Goal: Task Accomplishment & Management: Complete application form

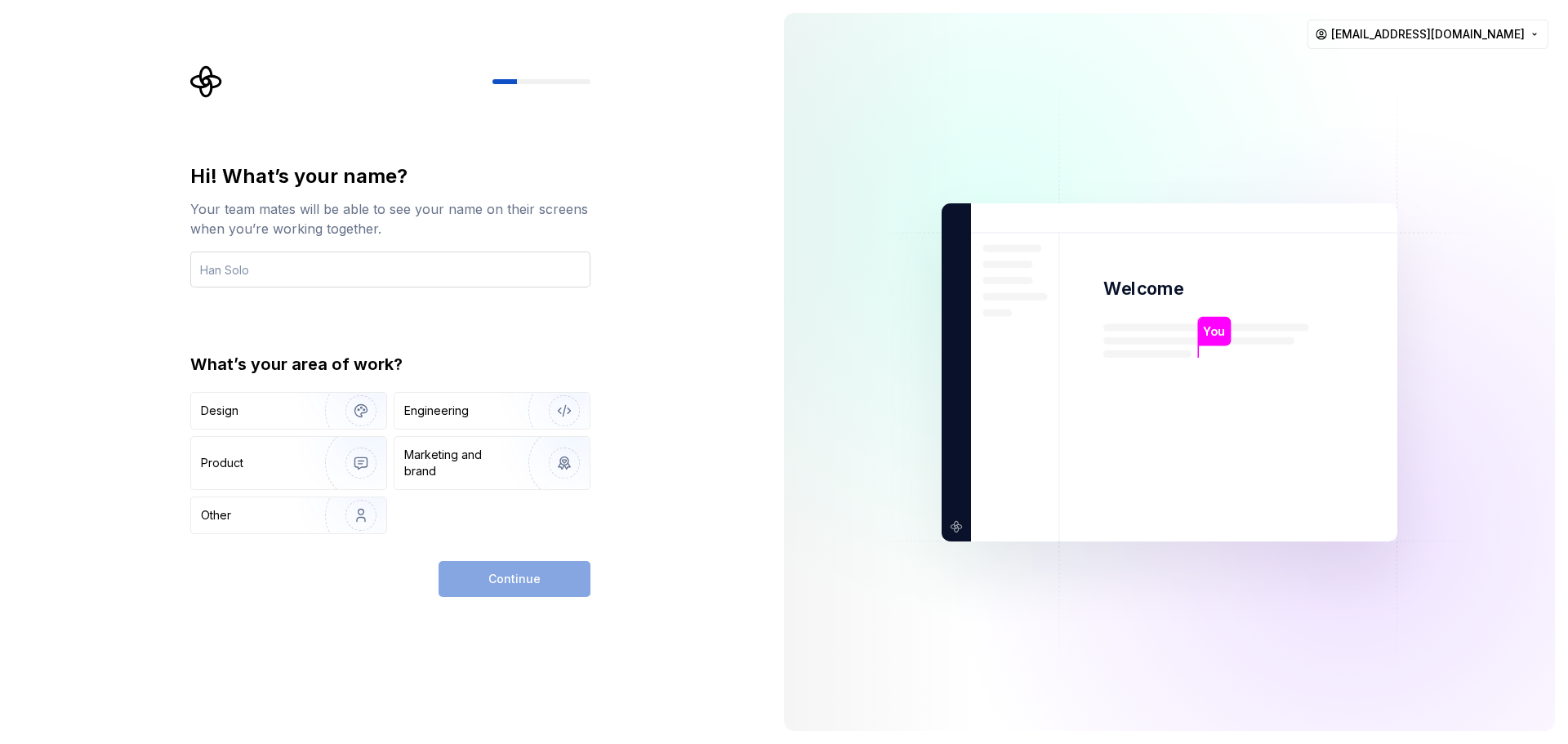
click at [292, 271] on input "text" at bounding box center [390, 269] width 400 height 36
click at [297, 265] on input "text" at bounding box center [390, 269] width 400 height 36
type input "KARTHIKAYEN R"
click at [483, 410] on div "Engineering" at bounding box center [469, 411] width 130 height 16
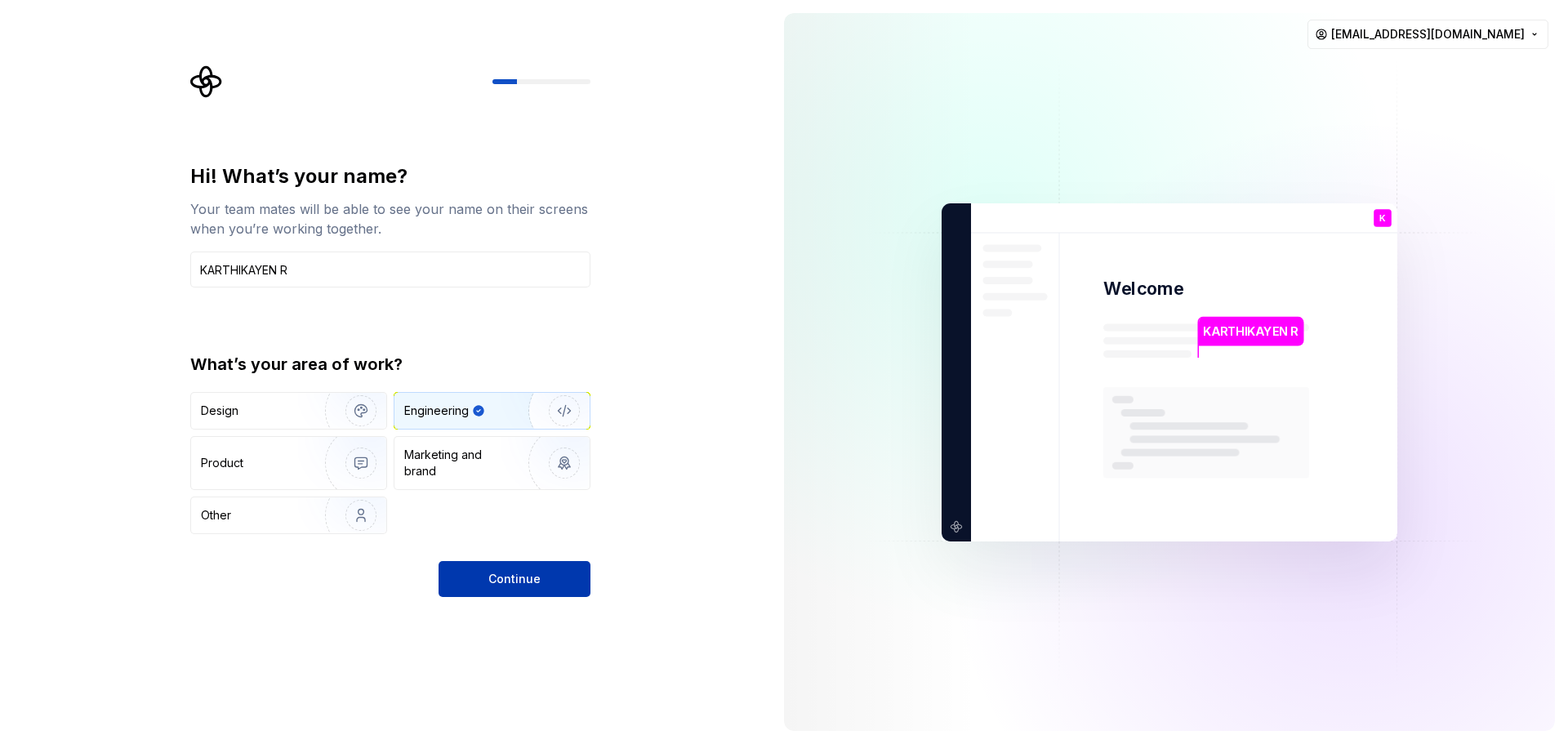
click at [519, 574] on span "Continue" at bounding box center [514, 579] width 53 height 16
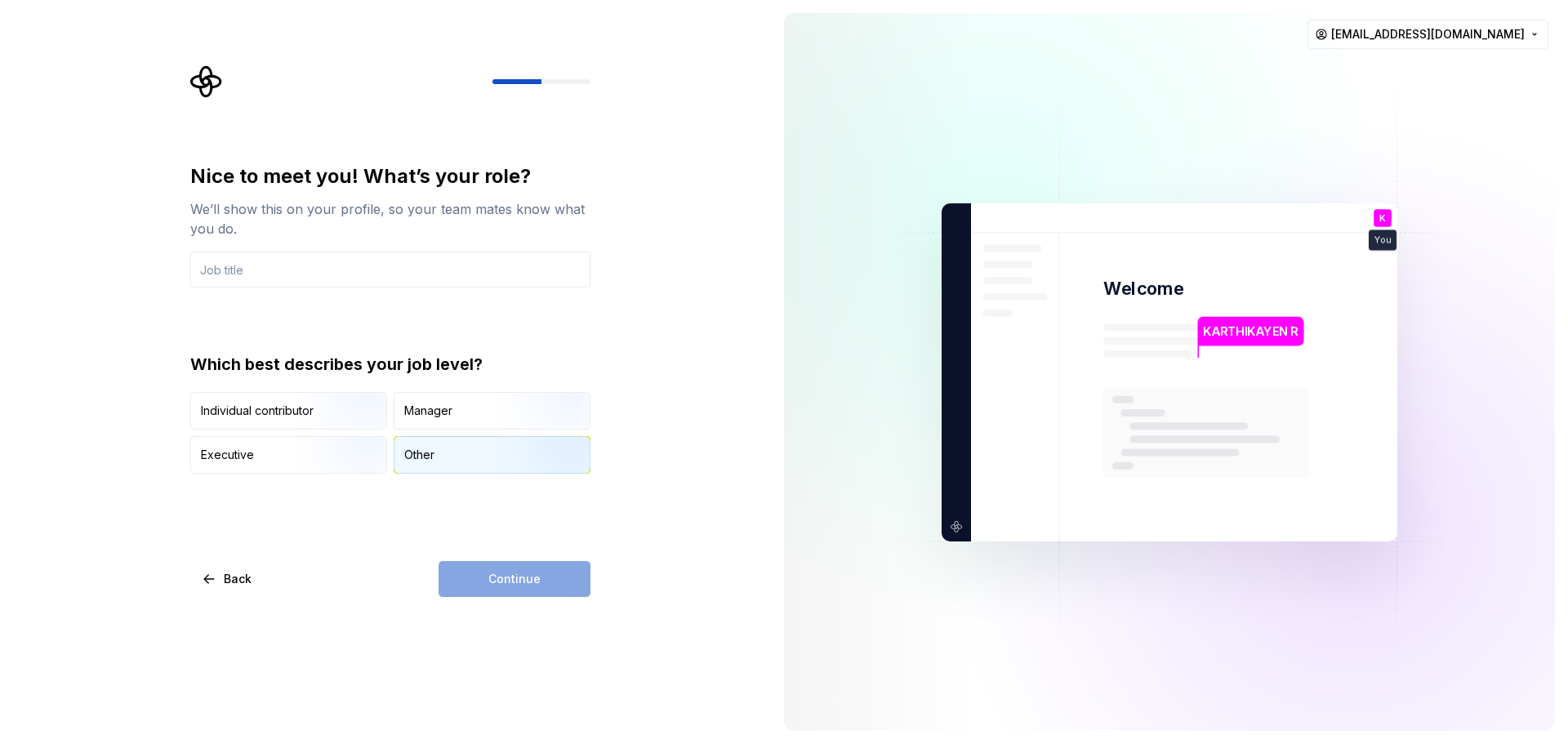
click at [415, 455] on div "Other" at bounding box center [419, 455] width 30 height 16
click at [312, 274] on input "text" at bounding box center [390, 269] width 400 height 36
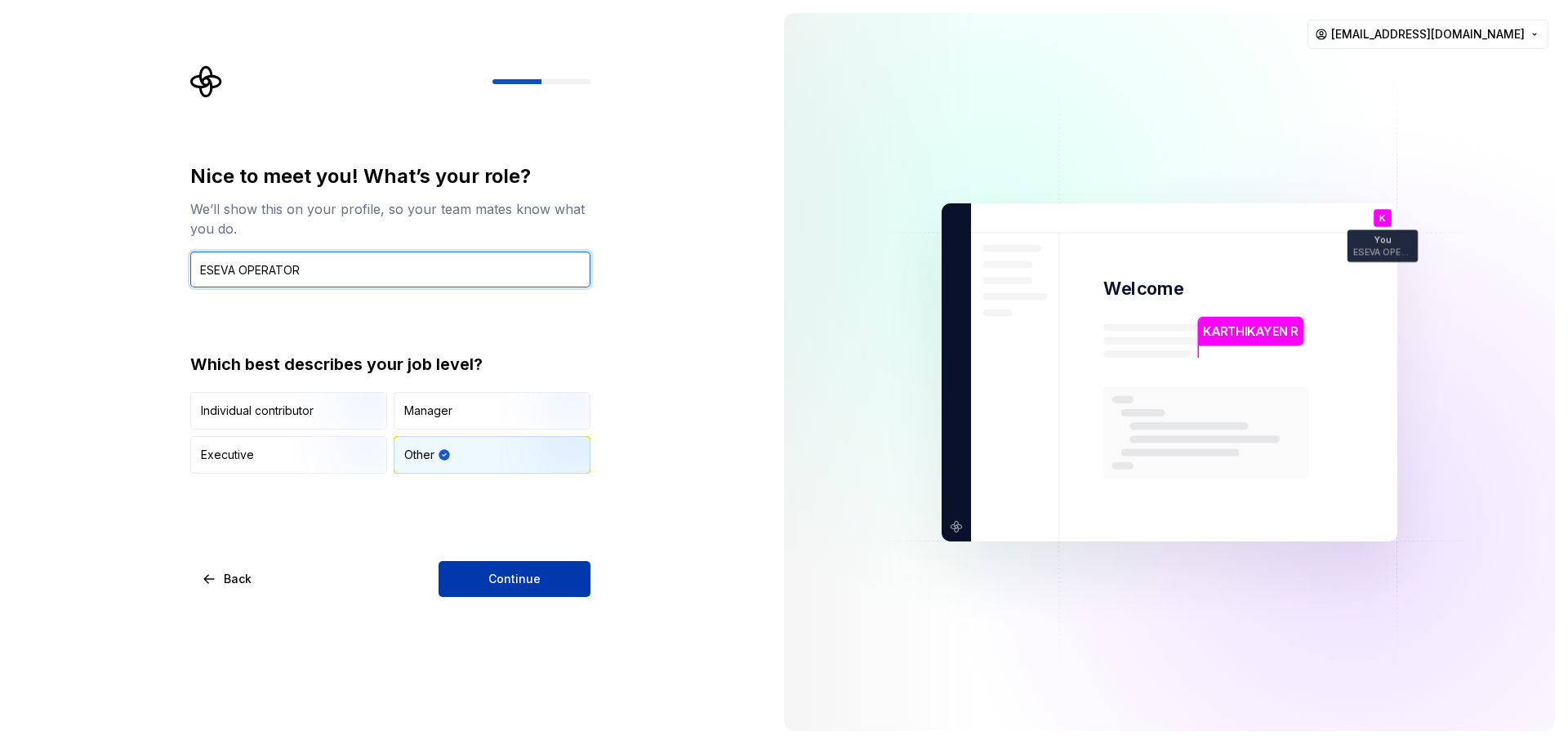
type input "ESEVA OPERATOR"
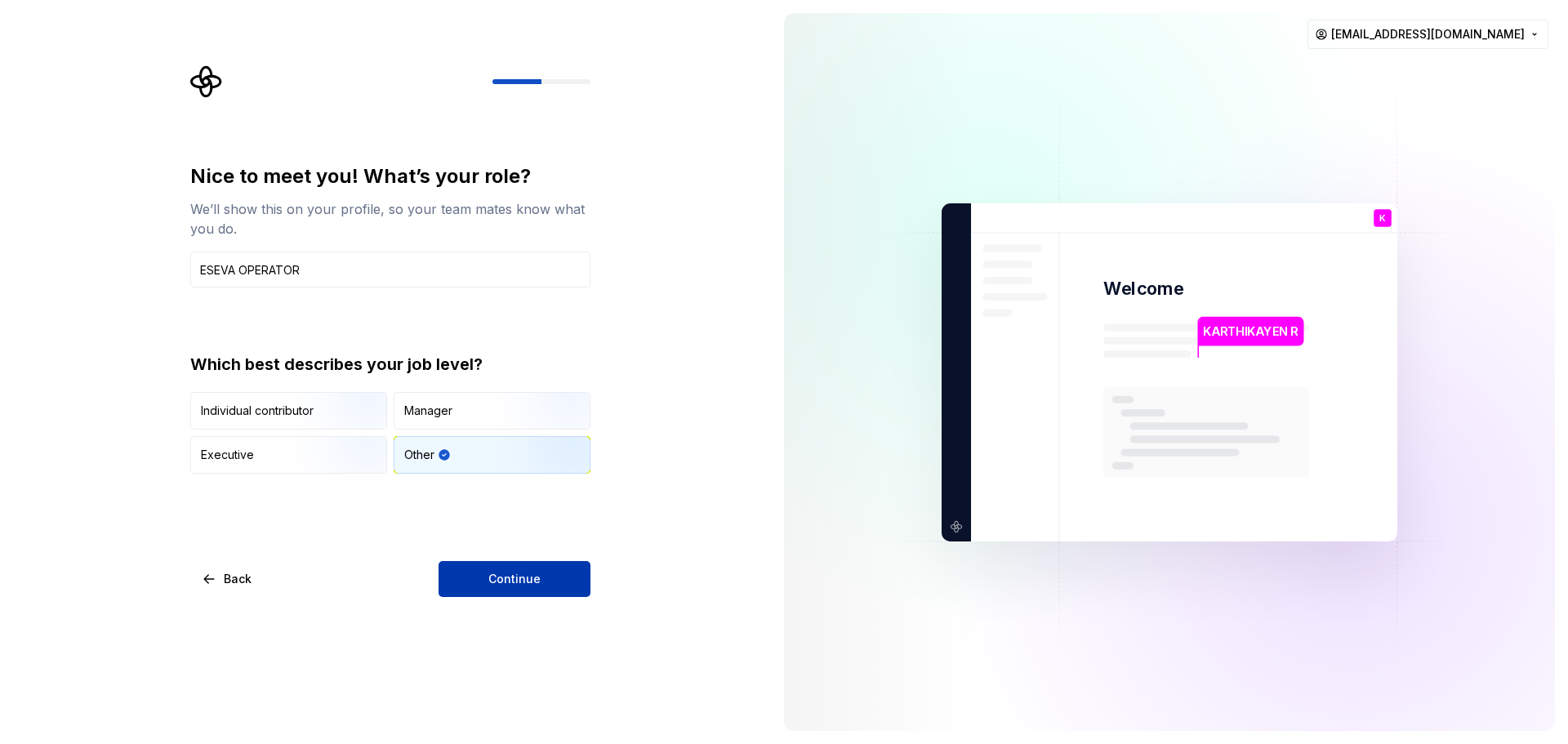
click at [539, 591] on button "Continue" at bounding box center [514, 579] width 152 height 36
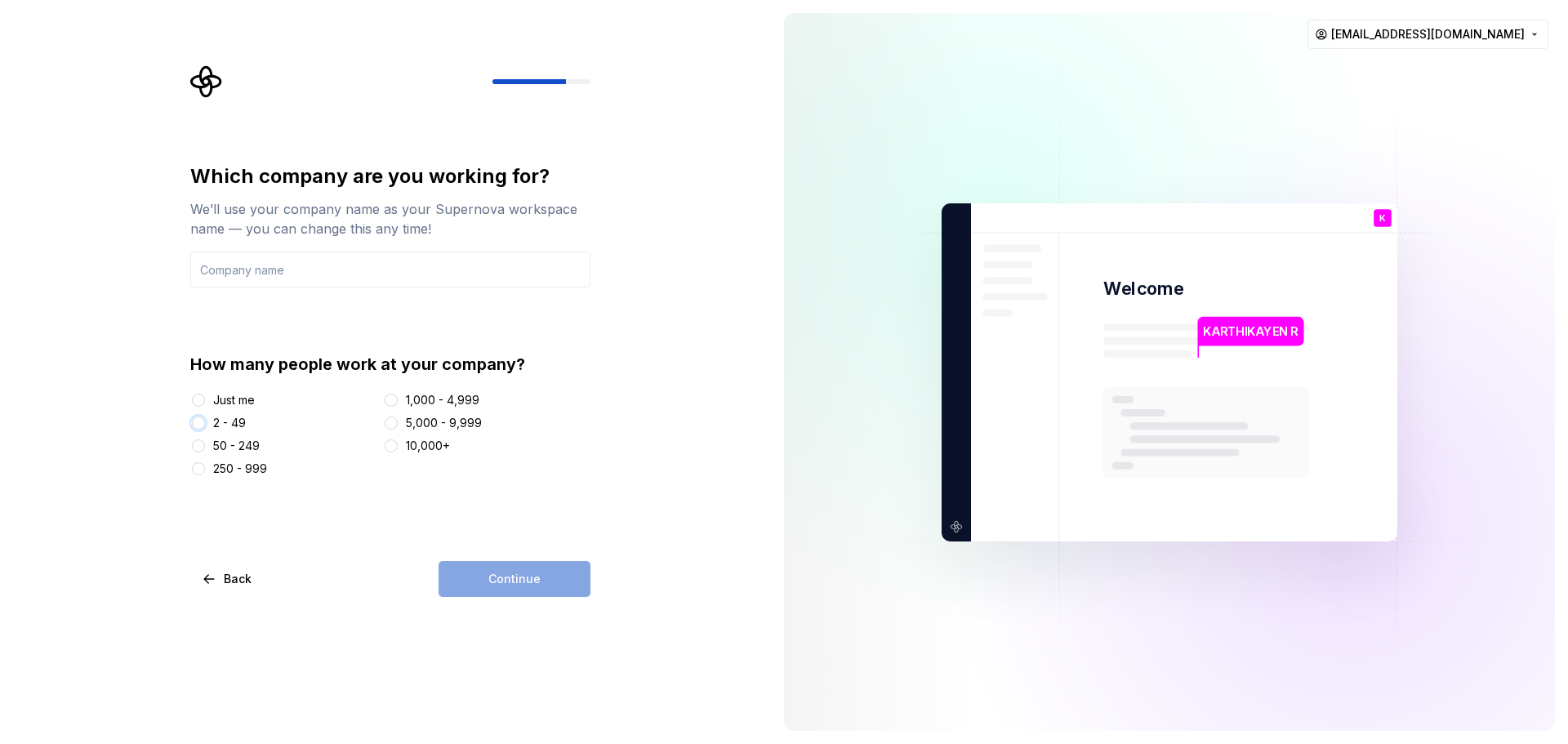
click at [201, 421] on button "2 - 49" at bounding box center [198, 422] width 13 height 13
click at [237, 274] on input "text" at bounding box center [390, 269] width 400 height 36
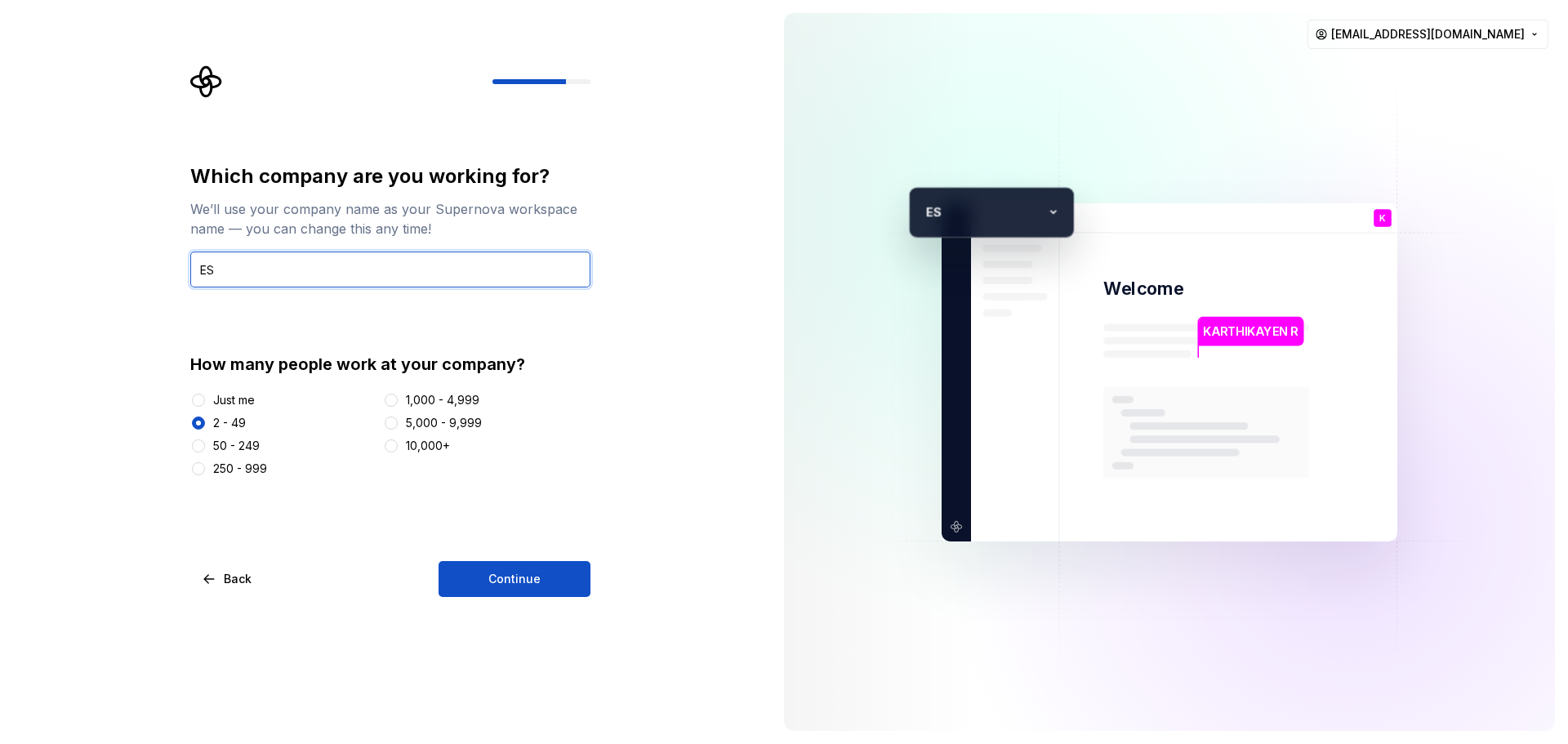
type input "E"
type input "ARUTPA ESEVA &CSC"
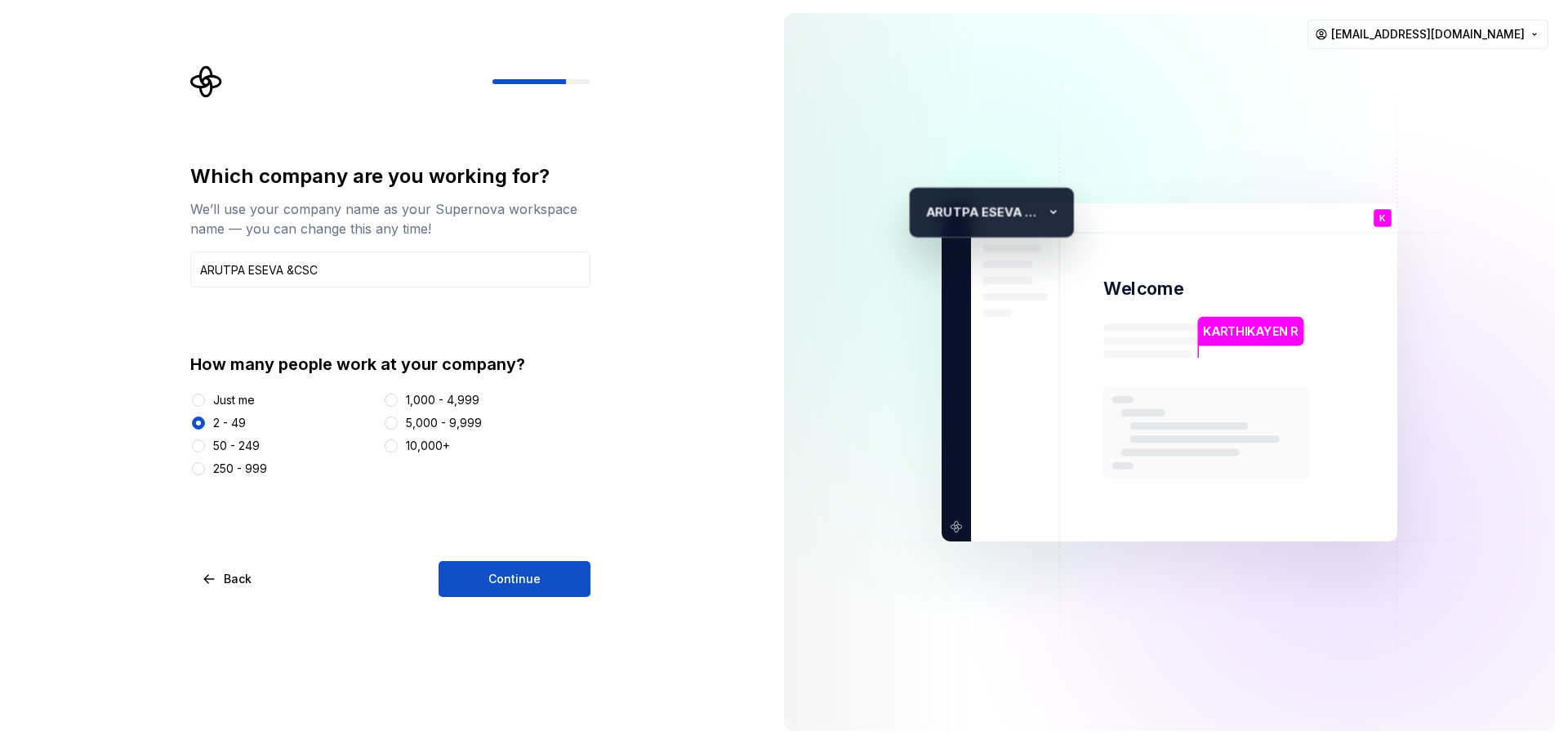
click at [538, 589] on button "Continue" at bounding box center [514, 579] width 152 height 36
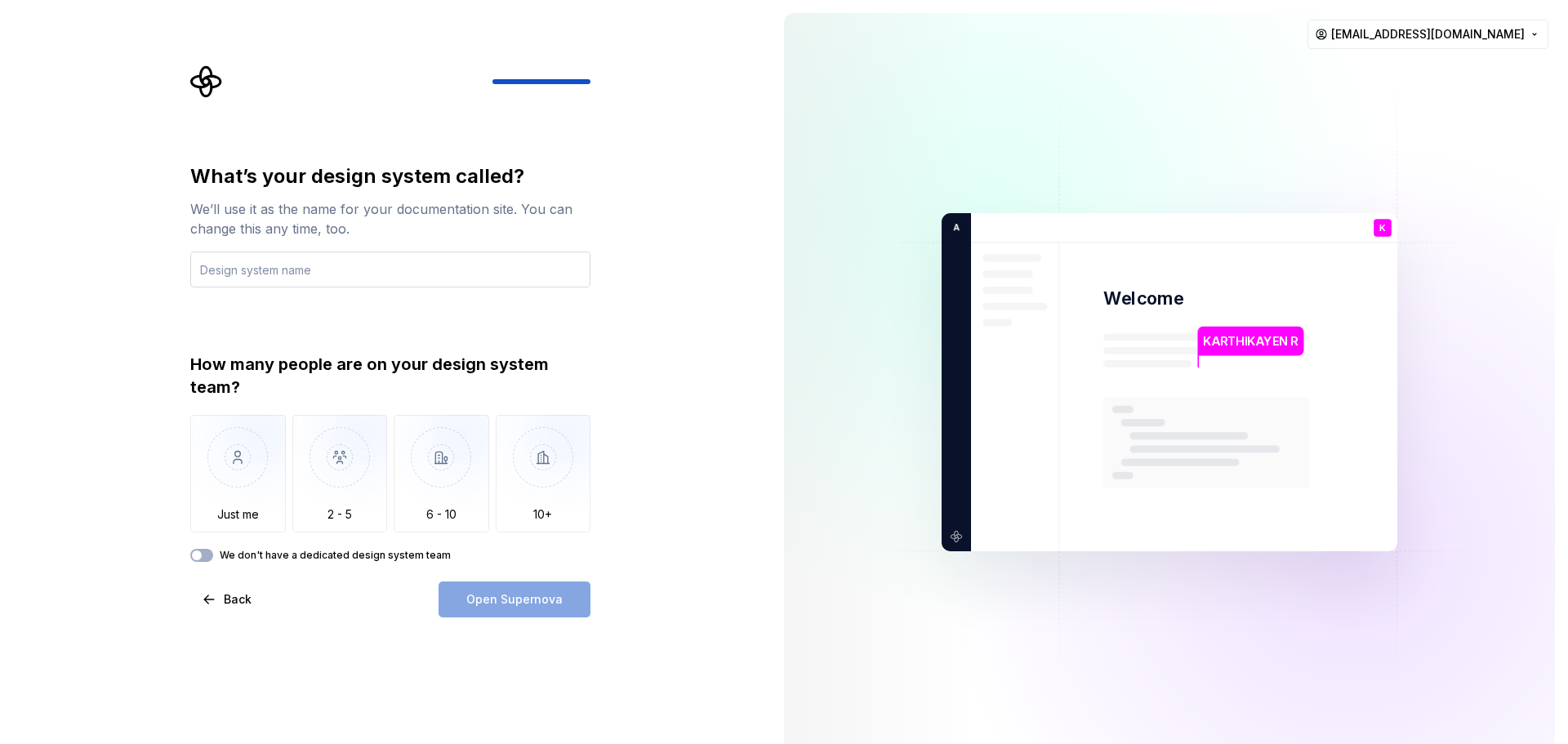
click at [360, 272] on input "text" at bounding box center [390, 269] width 400 height 36
click at [238, 476] on img "button" at bounding box center [238, 470] width 95 height 109
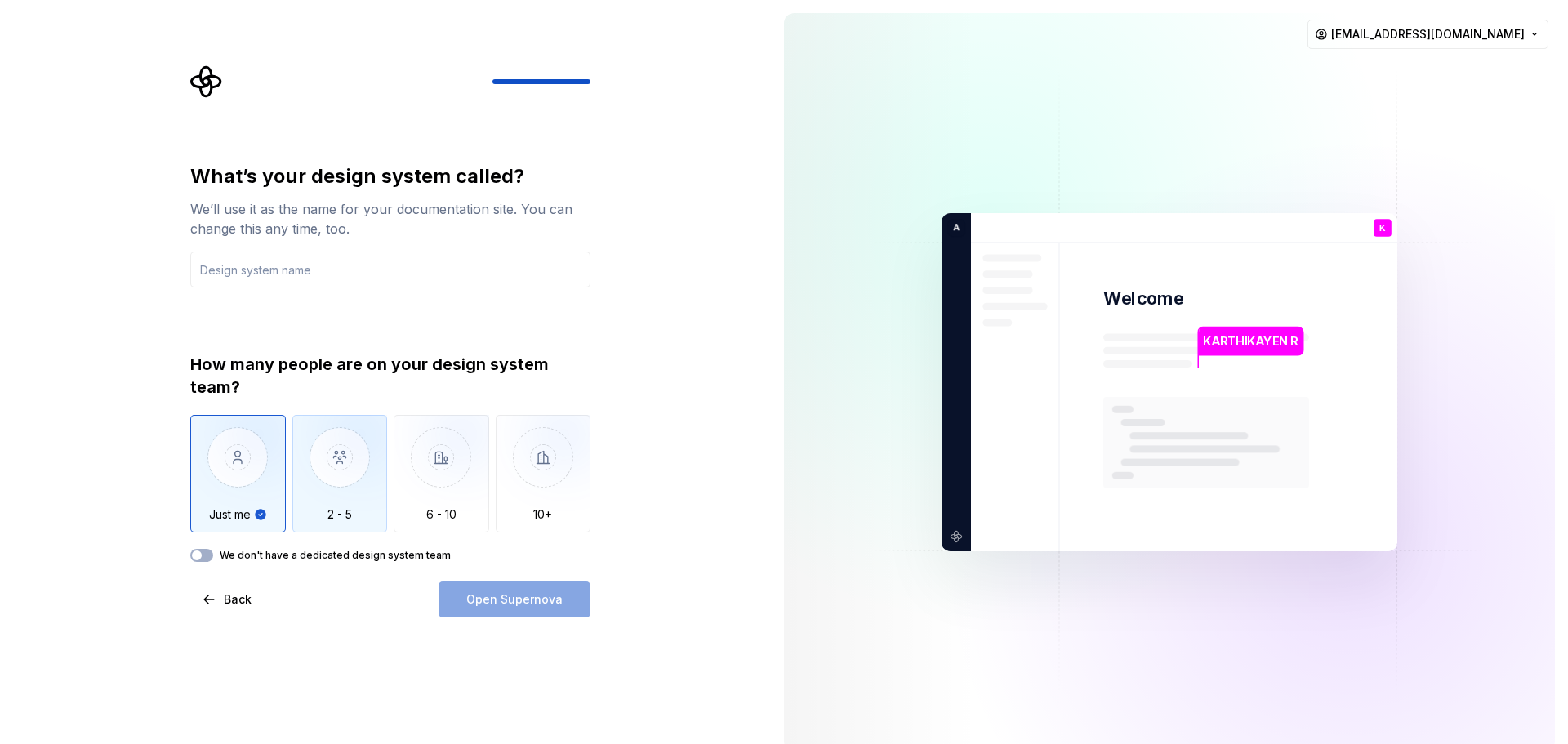
click at [343, 492] on img "button" at bounding box center [340, 470] width 95 height 109
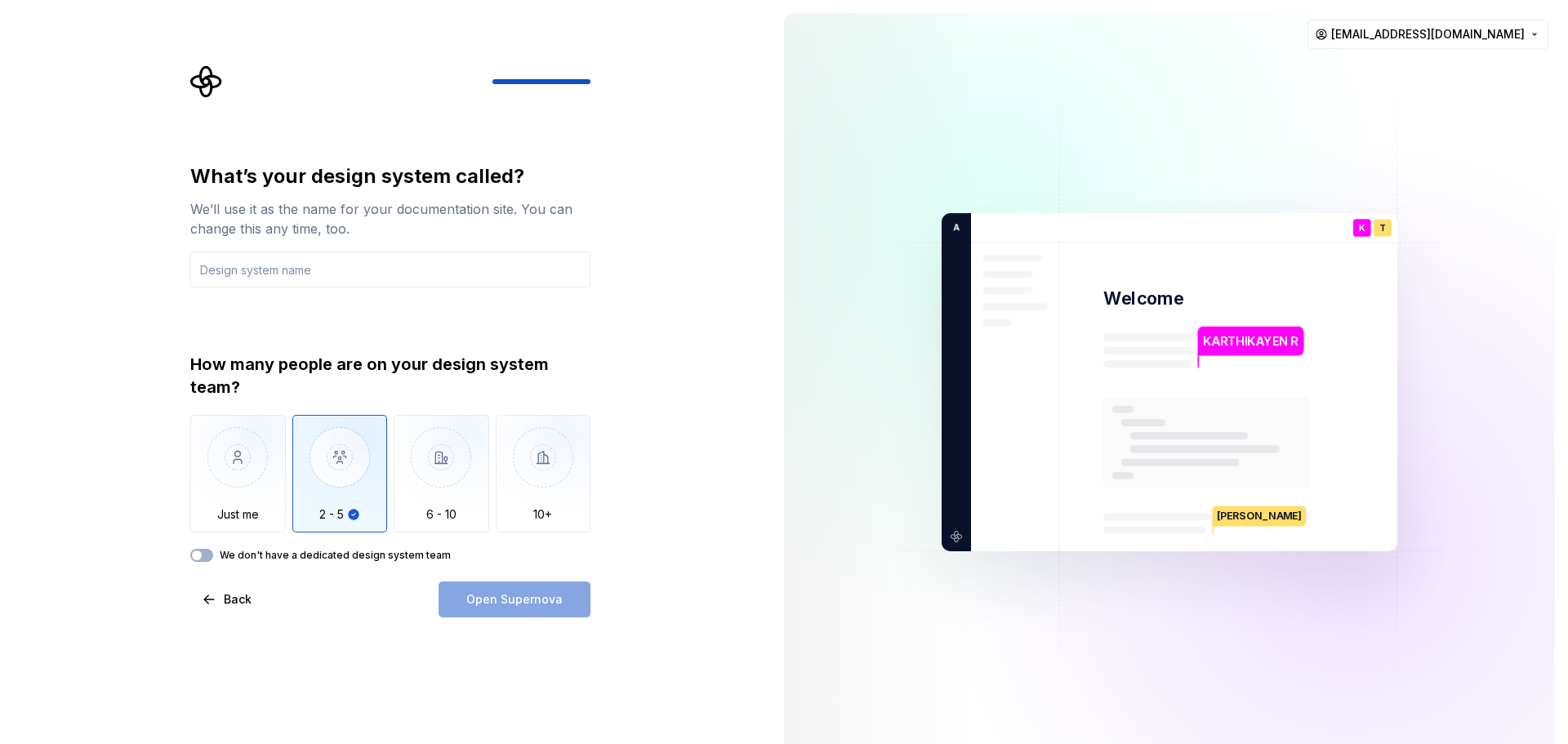
click at [502, 606] on div "Open Supernova" at bounding box center [514, 600] width 152 height 36
click at [234, 509] on img "button" at bounding box center [238, 470] width 95 height 109
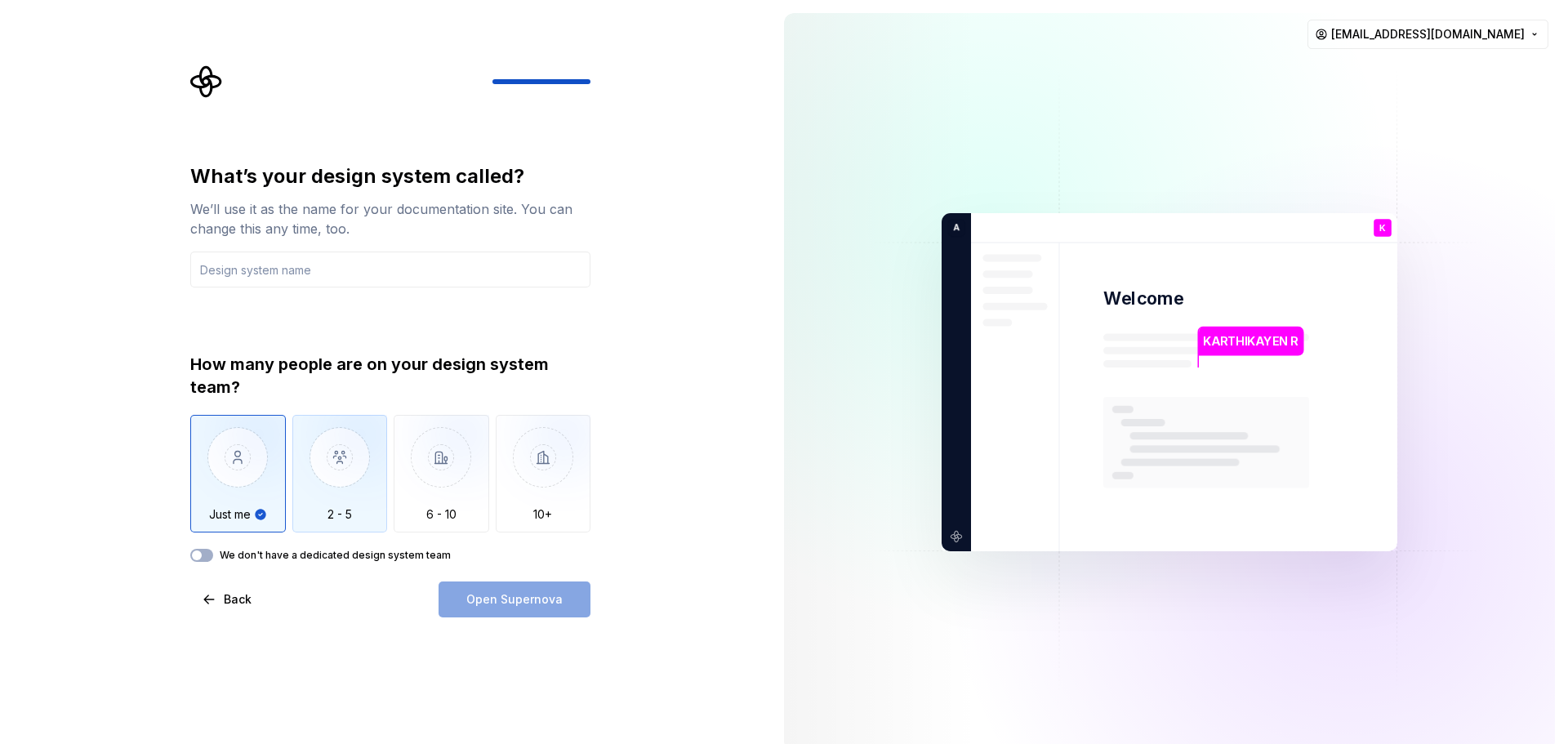
click at [335, 469] on img "button" at bounding box center [340, 470] width 95 height 109
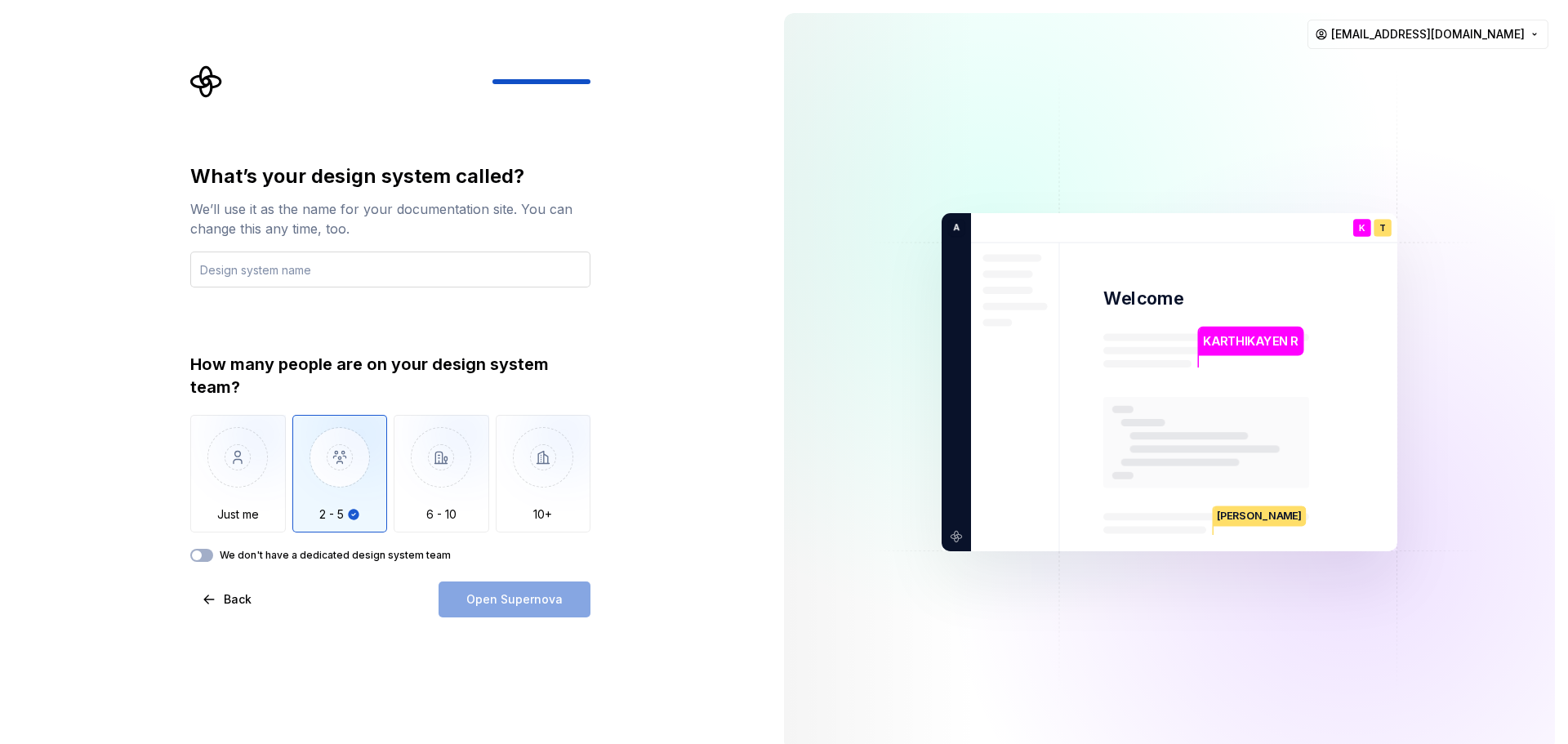
click at [241, 270] on input "text" at bounding box center [390, 269] width 400 height 36
click at [330, 271] on input "text" at bounding box center [390, 269] width 400 height 36
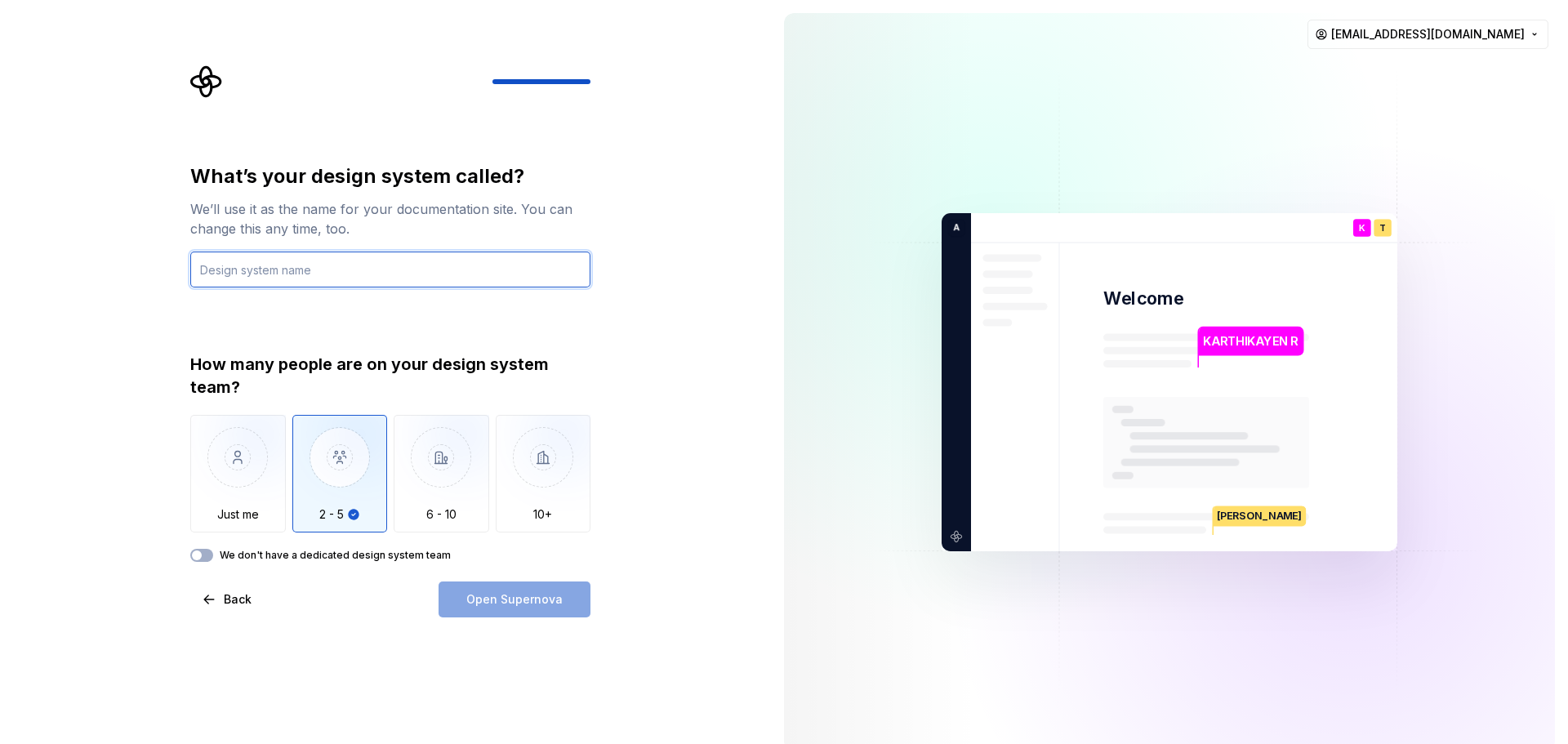
click at [330, 271] on input "text" at bounding box center [390, 269] width 400 height 36
click at [305, 269] on input "text" at bounding box center [390, 269] width 400 height 36
type input "S"
type input "G"
type input "ARUTPA KANINIAGAM"
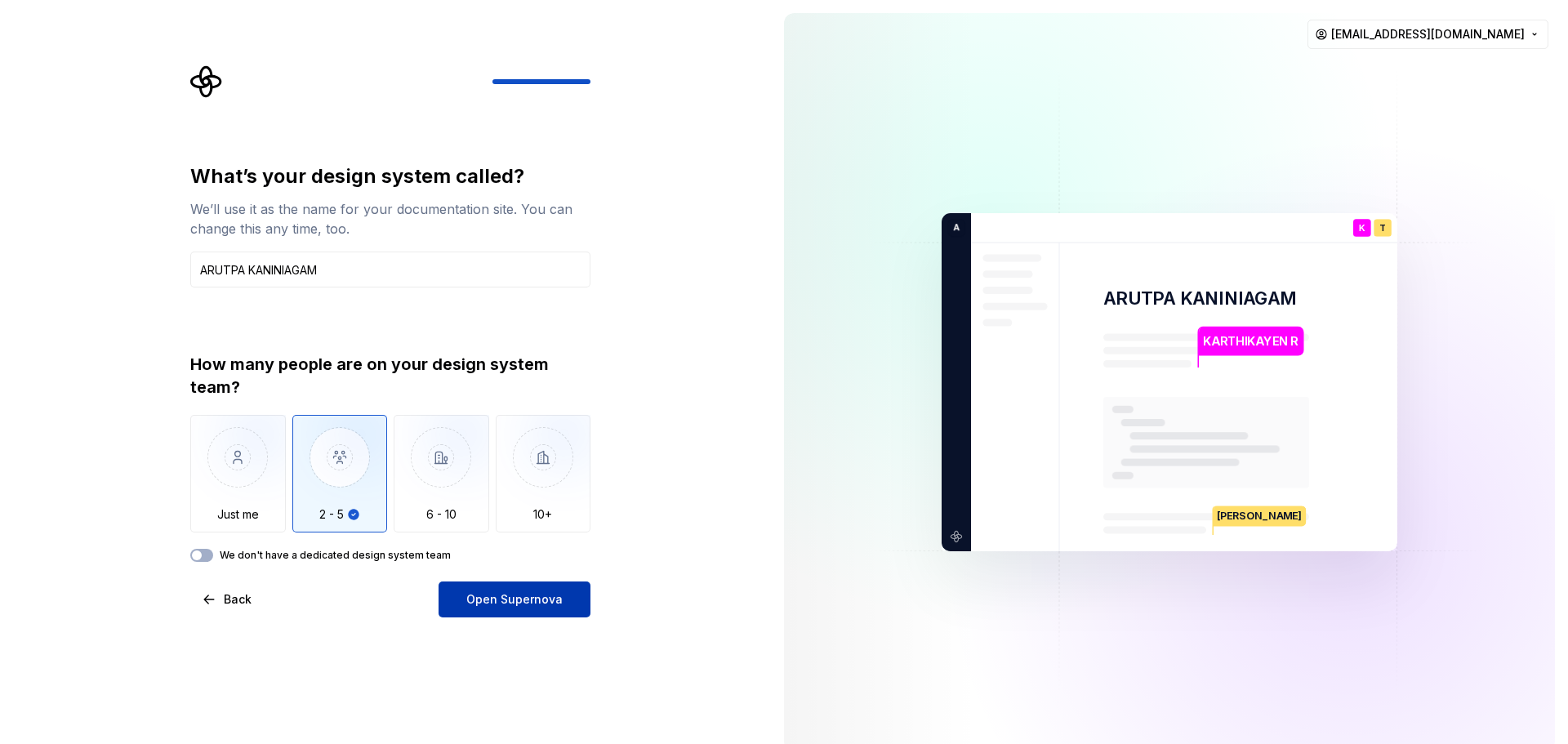
click at [514, 602] on span "Open Supernova" at bounding box center [514, 600] width 96 height 16
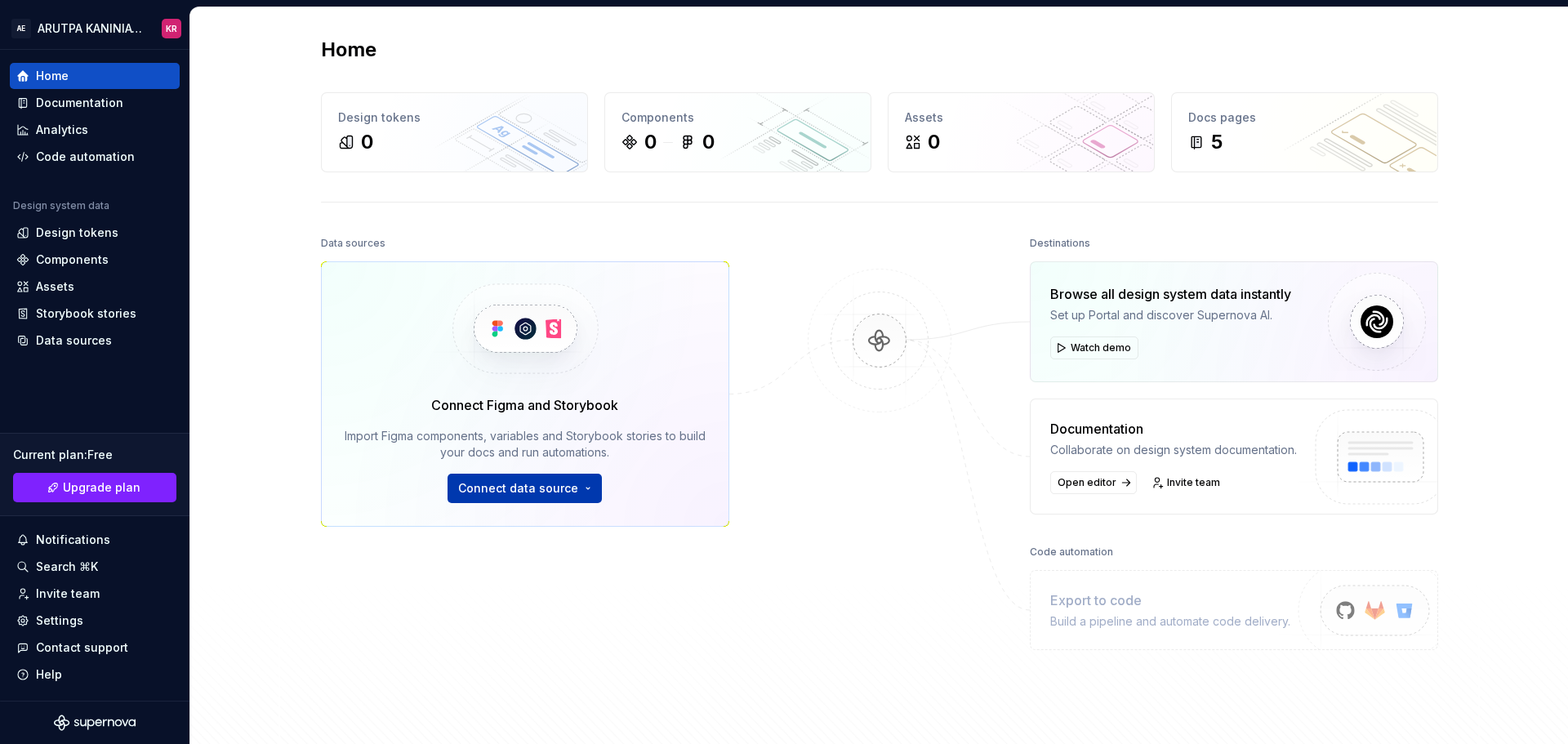
click at [517, 491] on span "Connect data source" at bounding box center [517, 489] width 120 height 16
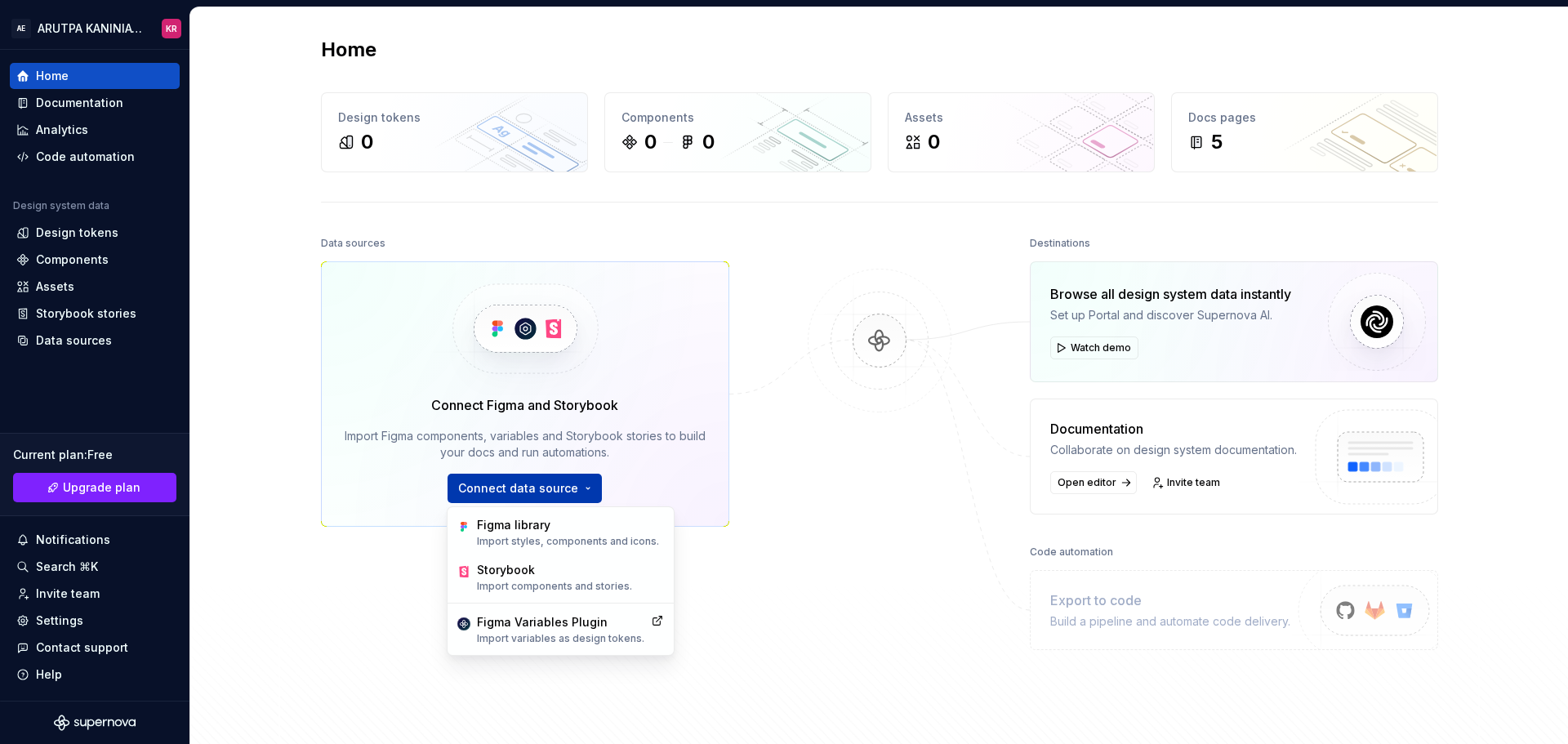
click at [517, 491] on span "Connect data source" at bounding box center [517, 489] width 120 height 16
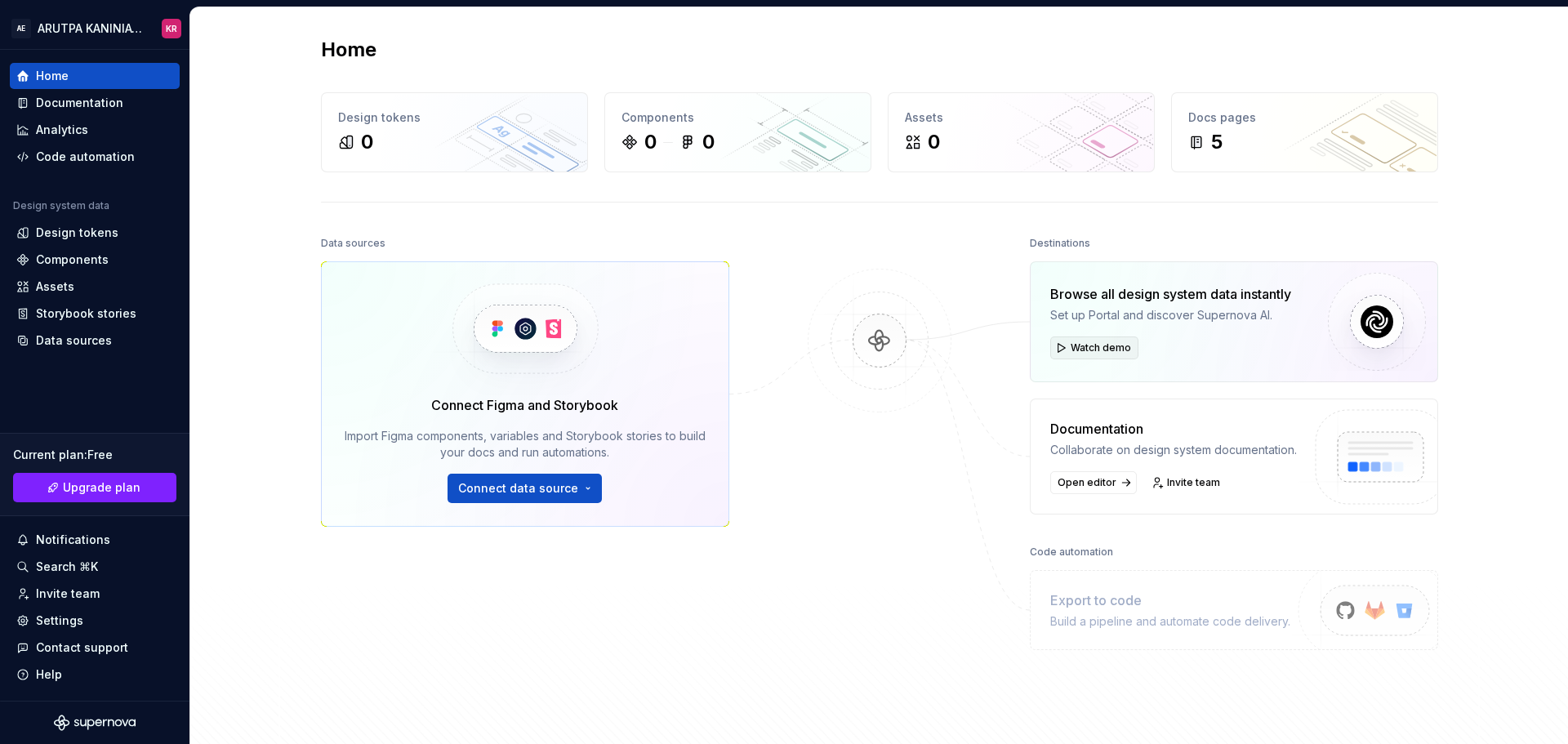
click at [1097, 339] on button "Watch demo" at bounding box center [1094, 348] width 88 height 23
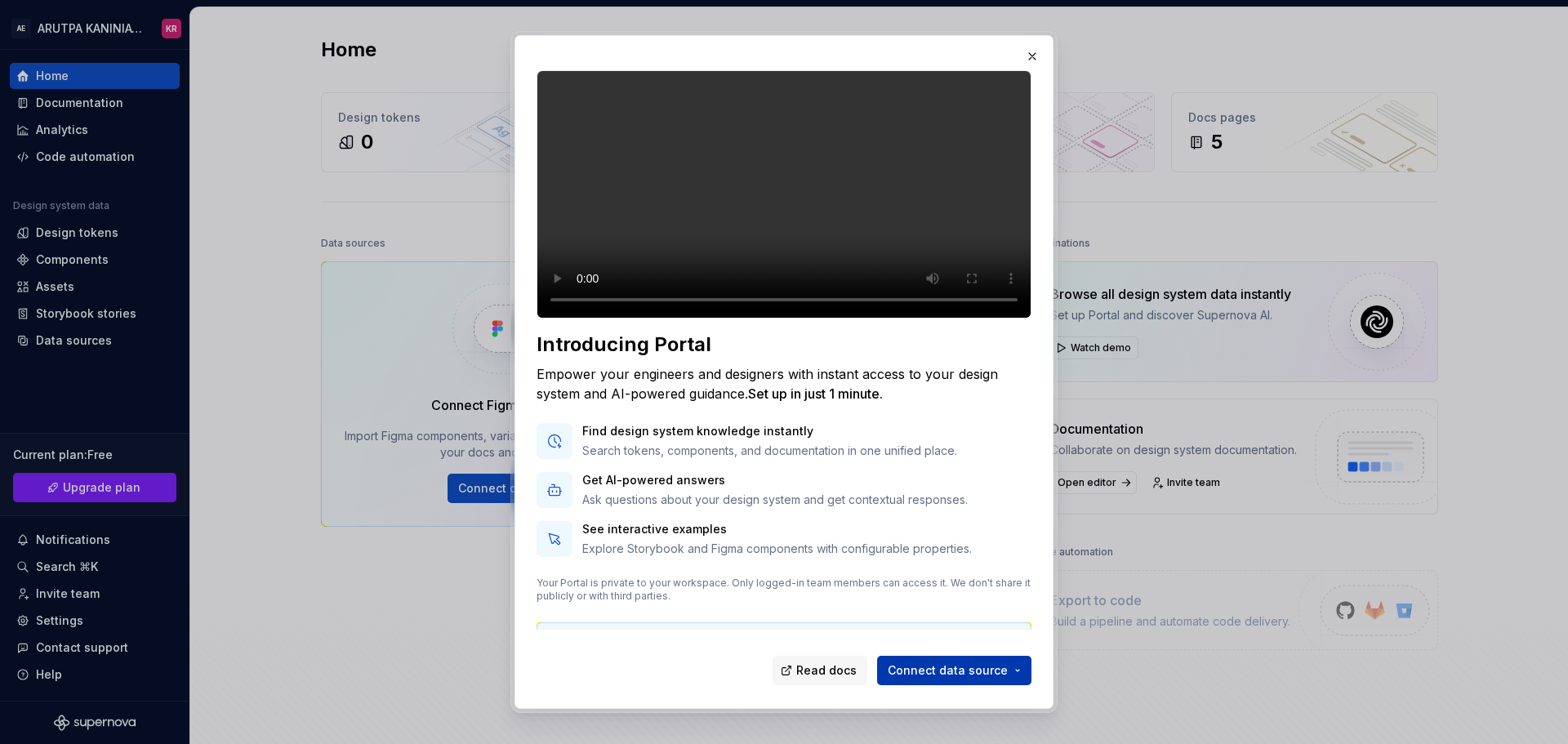
click at [963, 664] on span "Connect data source" at bounding box center [947, 670] width 120 height 16
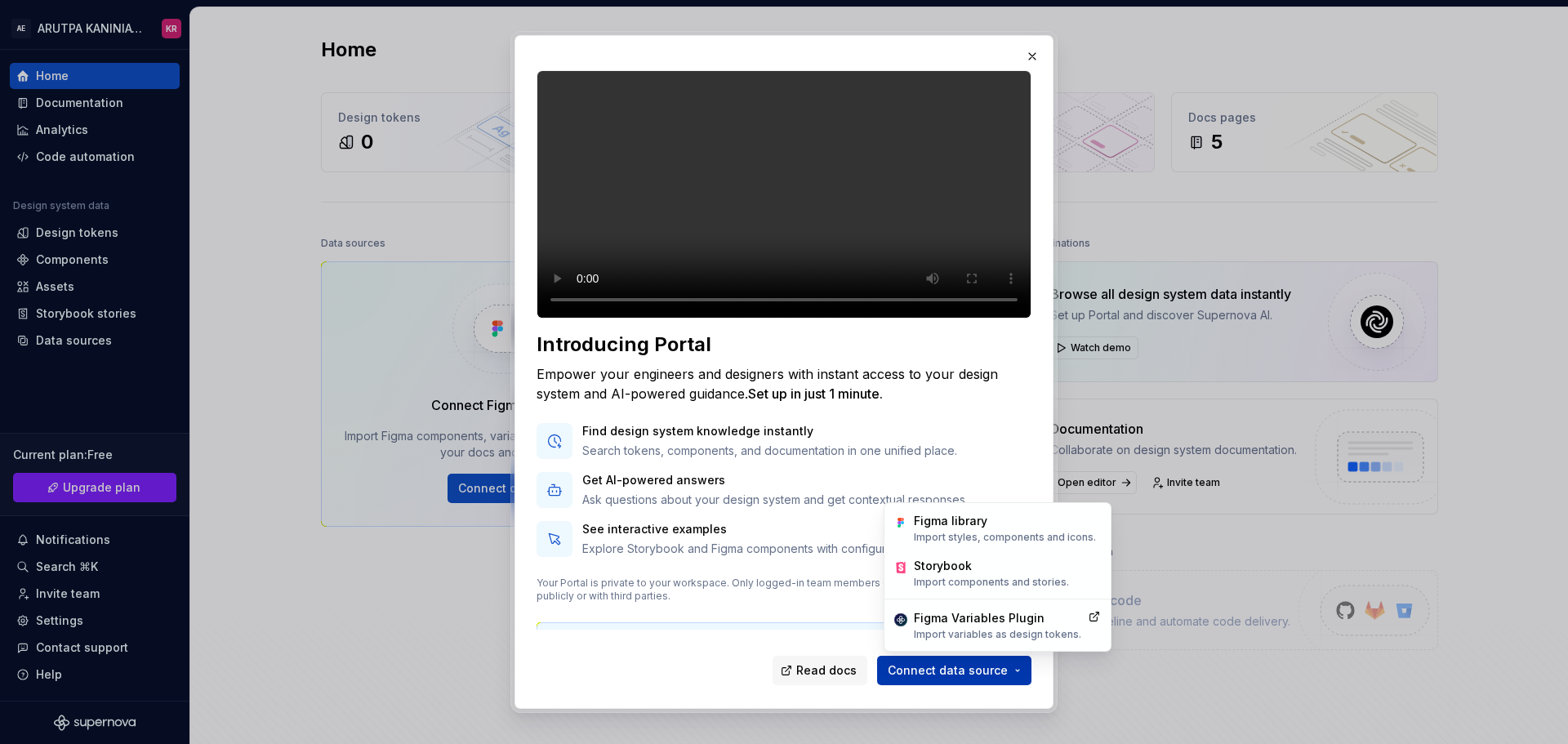
click at [963, 664] on span "Connect data source" at bounding box center [947, 670] width 120 height 16
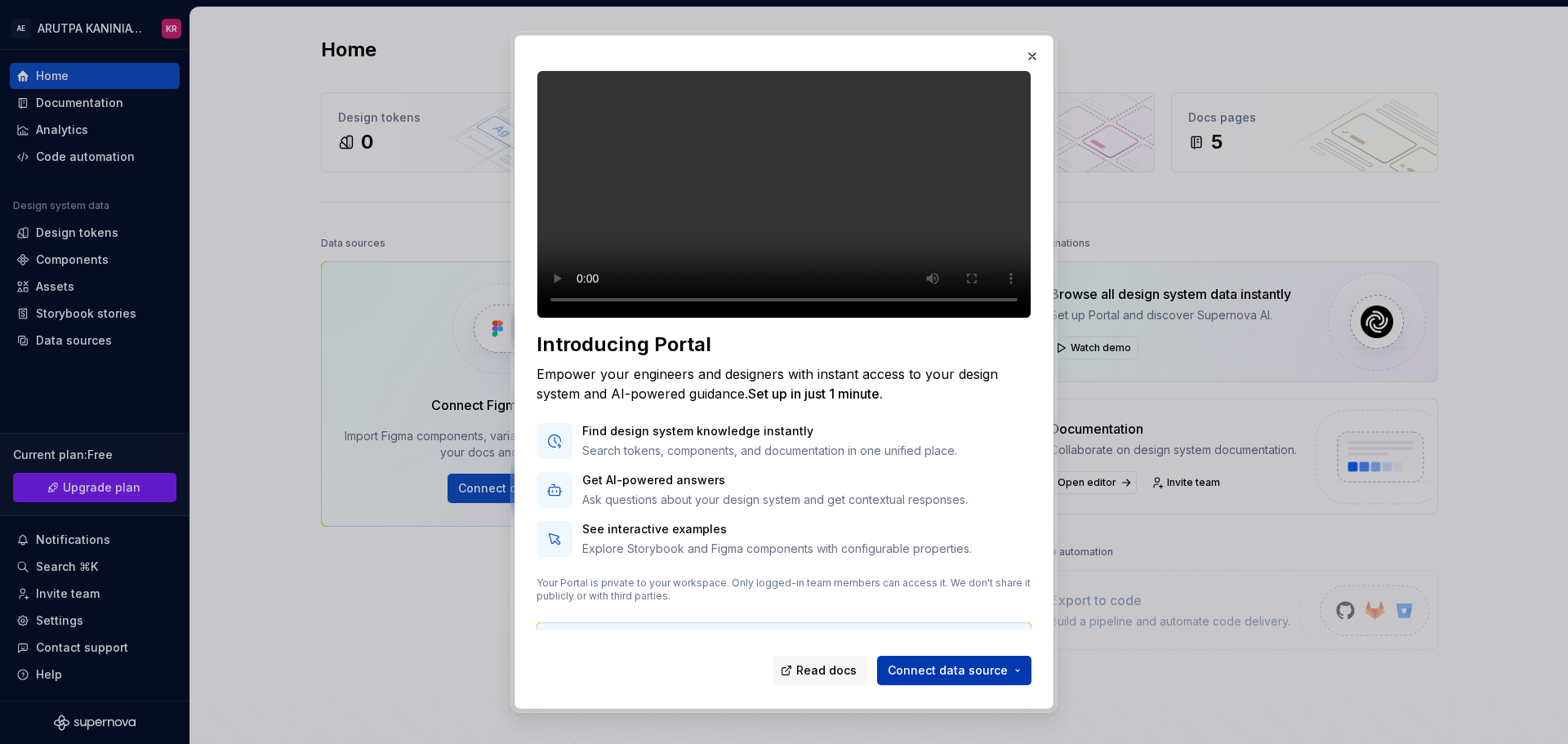
click at [963, 664] on span "Connect data source" at bounding box center [947, 670] width 120 height 16
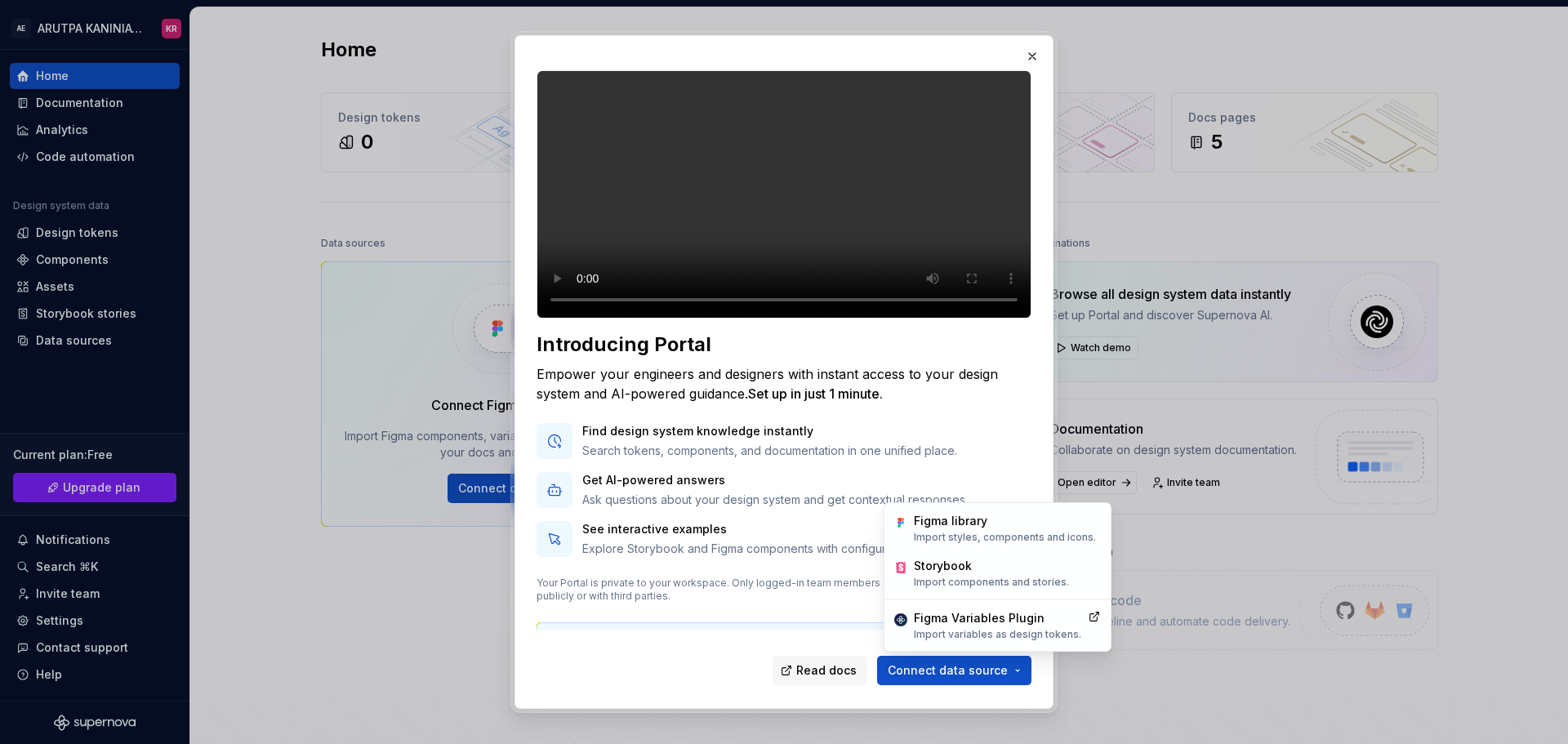
click at [1033, 56] on button "button" at bounding box center [1032, 56] width 23 height 23
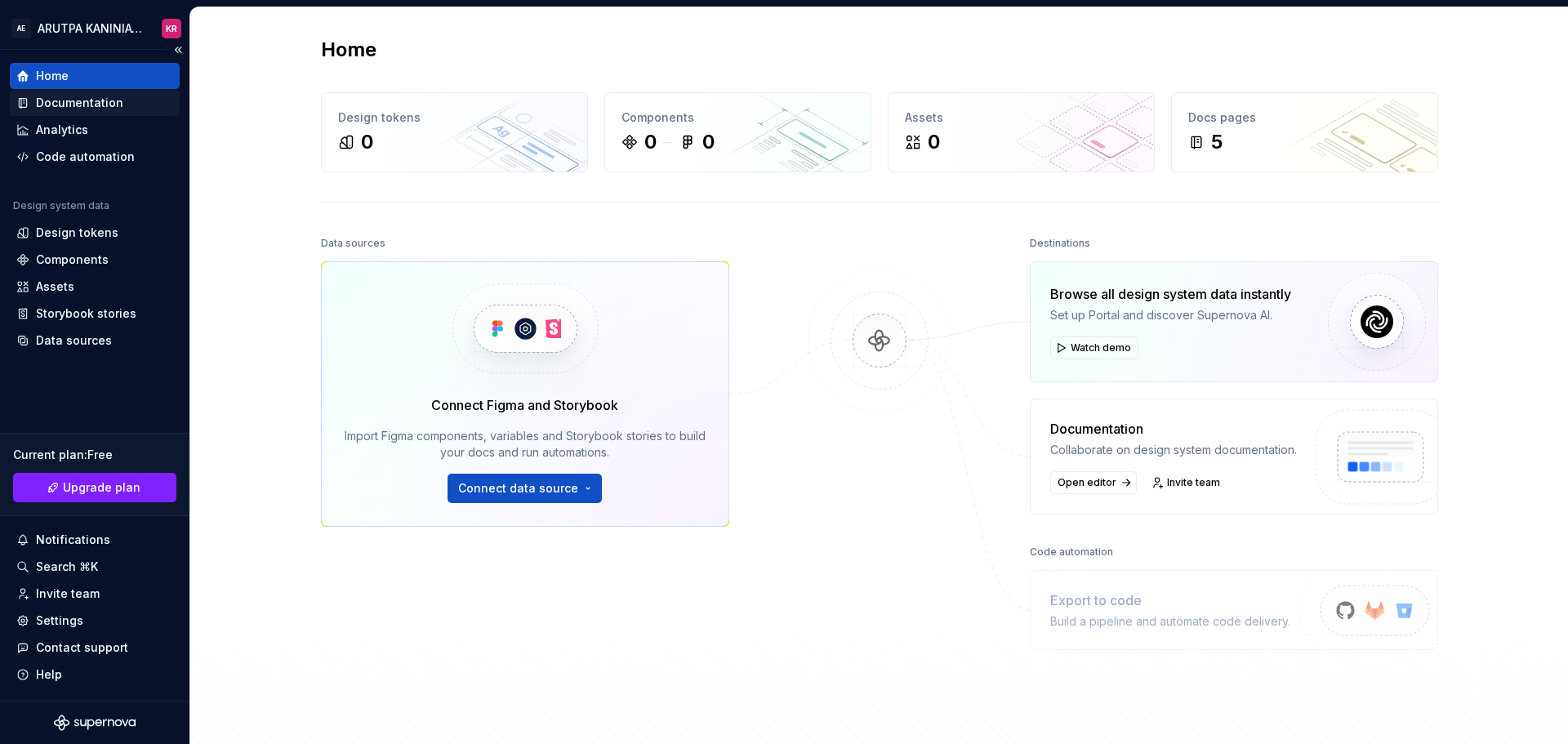
click at [79, 99] on div "Documentation" at bounding box center [79, 102] width 87 height 16
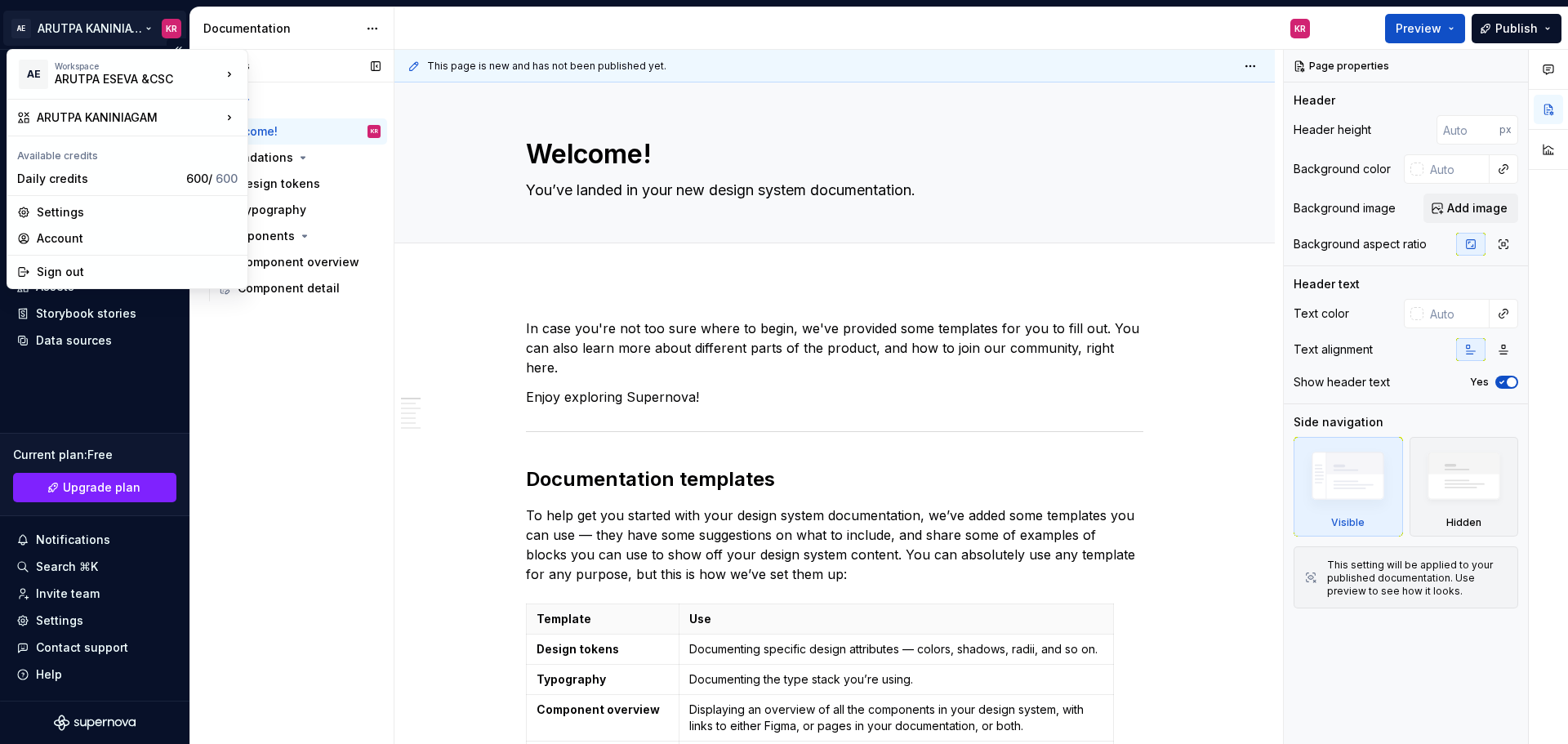
click at [79, 28] on html "AE ARUTPA KANINIAGAM KR Home Documentation Analytics Code automation Design sys…" at bounding box center [784, 372] width 1568 height 744
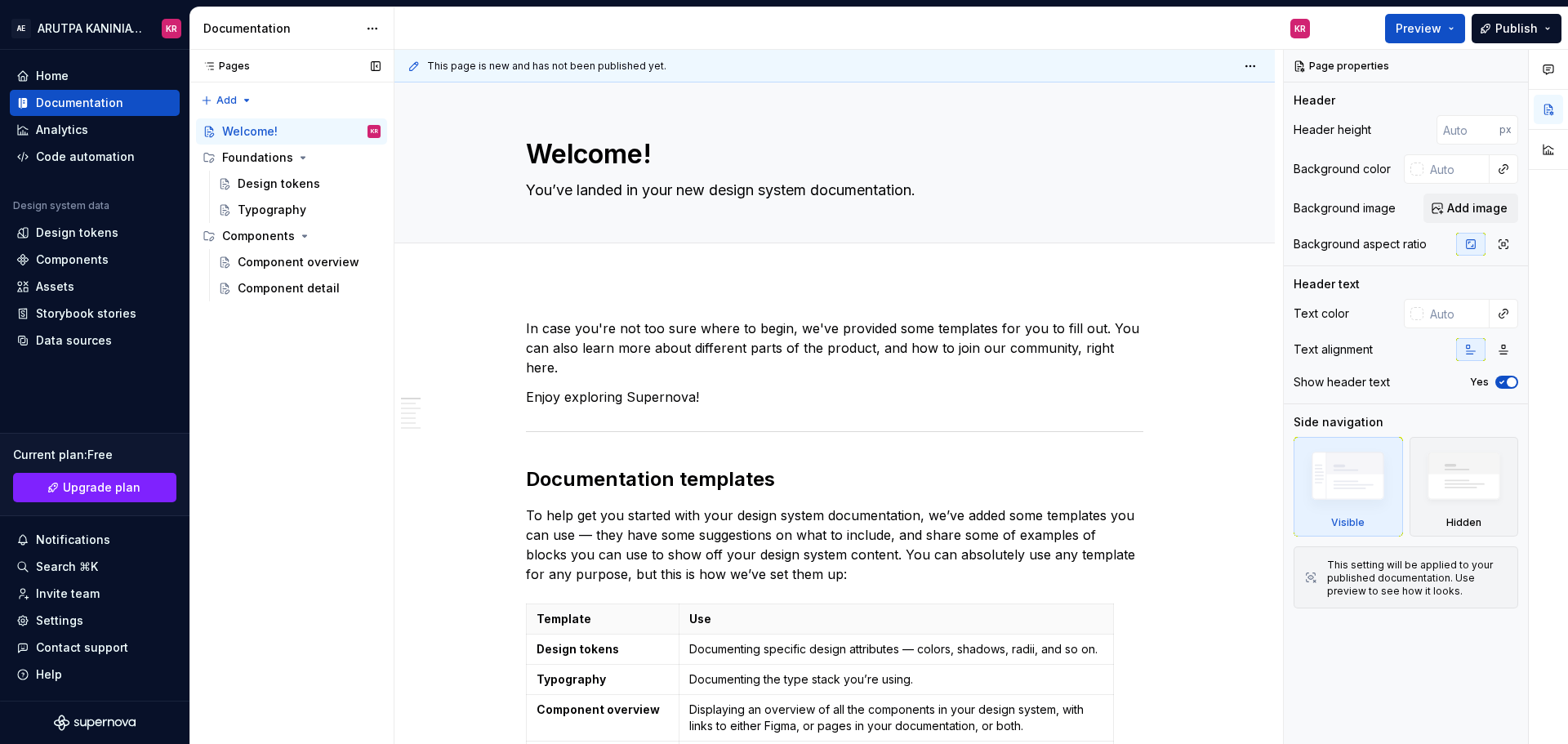
click at [315, 469] on div "Pages Pages Add Accessibility guide for tree Page tree. Navigate the tree with …" at bounding box center [292, 397] width 205 height 695
click at [1408, 19] on button "Preview" at bounding box center [1425, 29] width 80 height 30
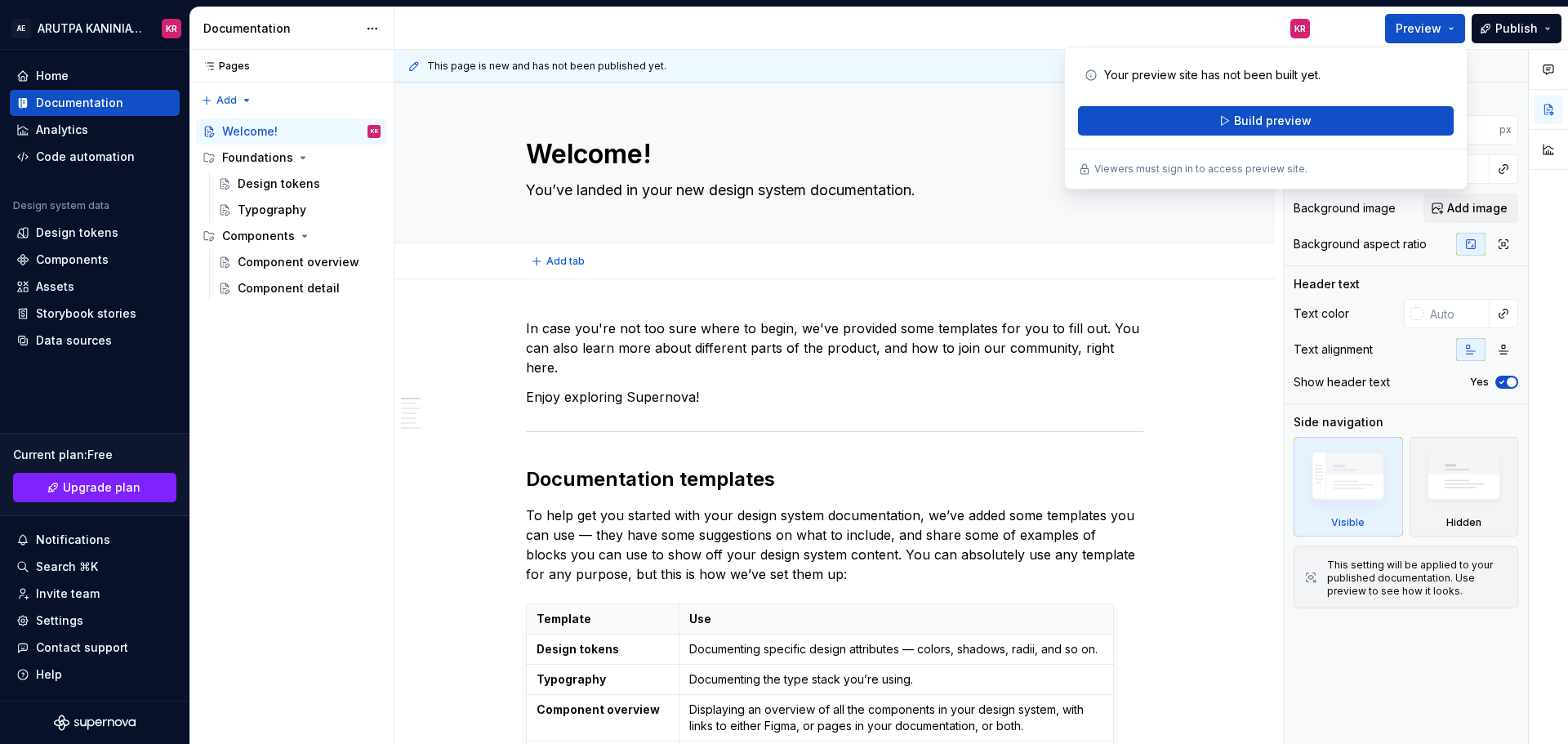
type textarea "*"
click at [51, 122] on div "Analytics" at bounding box center [62, 130] width 53 height 16
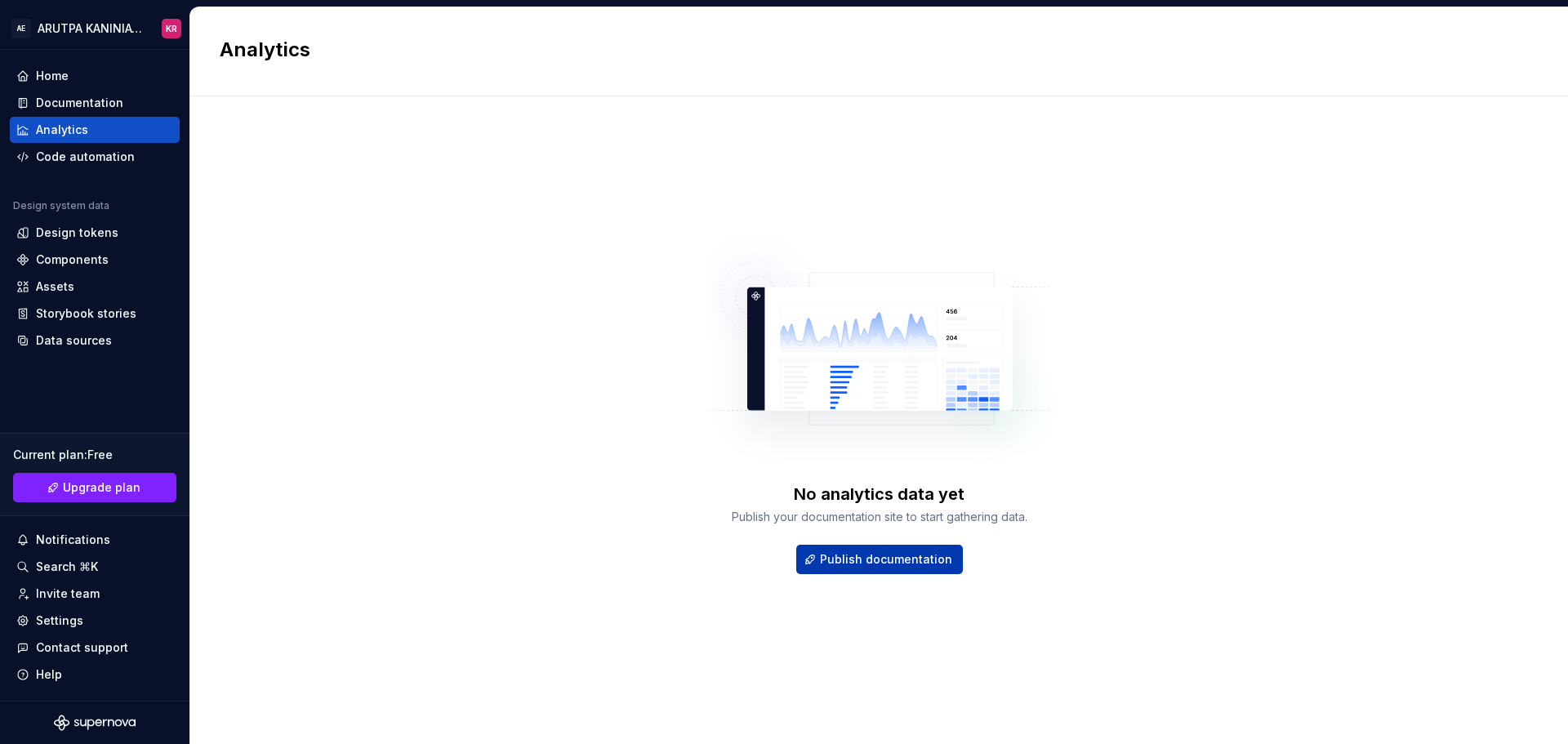
click at [869, 555] on span "Publish documentation" at bounding box center [886, 559] width 132 height 16
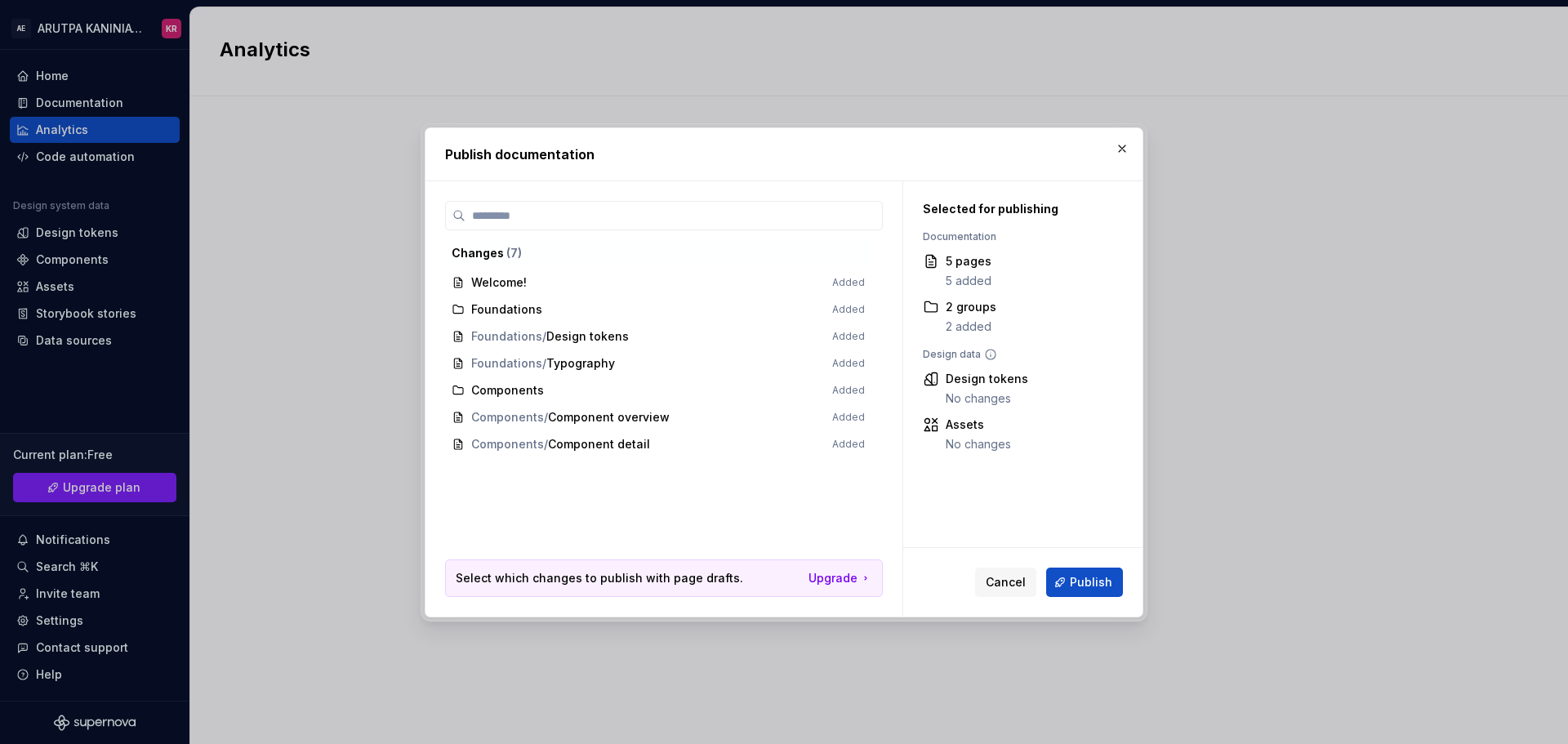
click at [492, 272] on span "Welcome! Added" at bounding box center [657, 282] width 426 height 27
click at [499, 289] on span "Welcome! Added" at bounding box center [657, 282] width 426 height 27
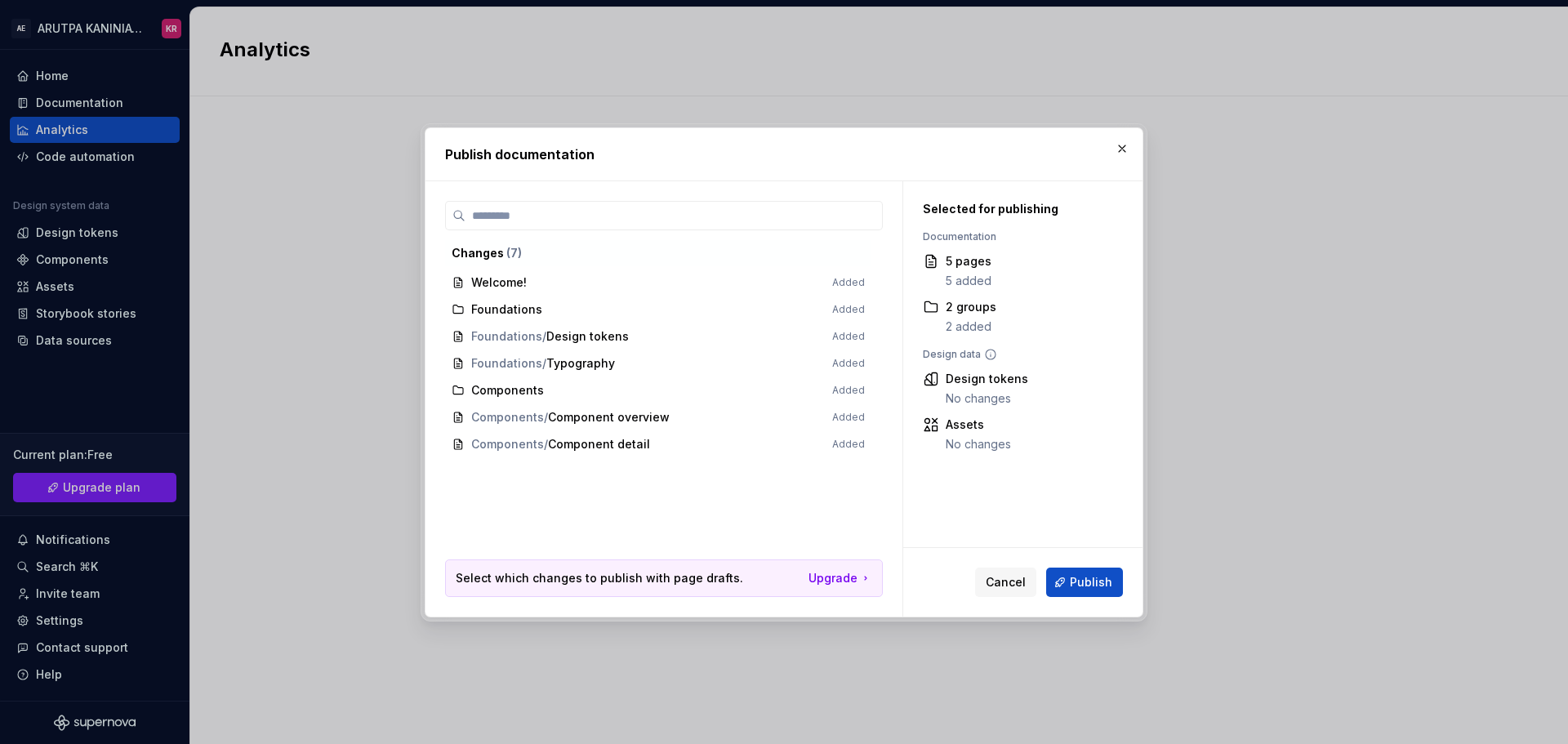
click at [849, 279] on span "Welcome! Added" at bounding box center [657, 282] width 426 height 27
click at [1086, 577] on span "Publish" at bounding box center [1091, 582] width 43 height 16
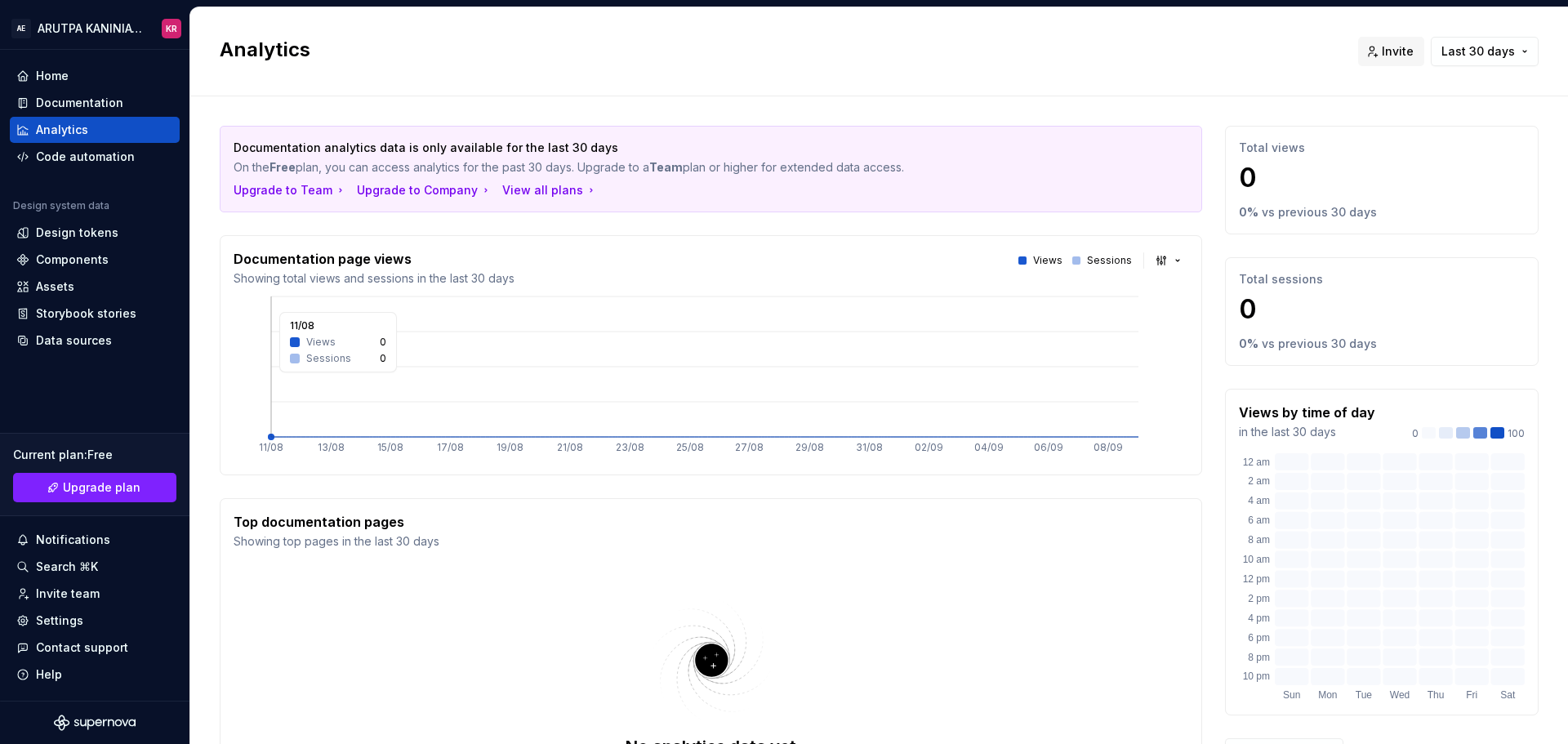
click at [375, 394] on icon "11/08 13/08 15/08 17/08 19/08 21/08 23/08 25/08 27/08 29/08 31/08 02/09 04/09 0…" at bounding box center [704, 376] width 942 height 168
click at [377, 396] on icon "11/08 13/08 15/08 17/08 19/08 21/08 23/08 25/08 27/08 29/08 31/08 02/09 04/09 0…" at bounding box center [704, 376] width 942 height 168
click at [710, 657] on img at bounding box center [712, 661] width 213 height 130
click at [65, 76] on div "Home" at bounding box center [52, 75] width 33 height 16
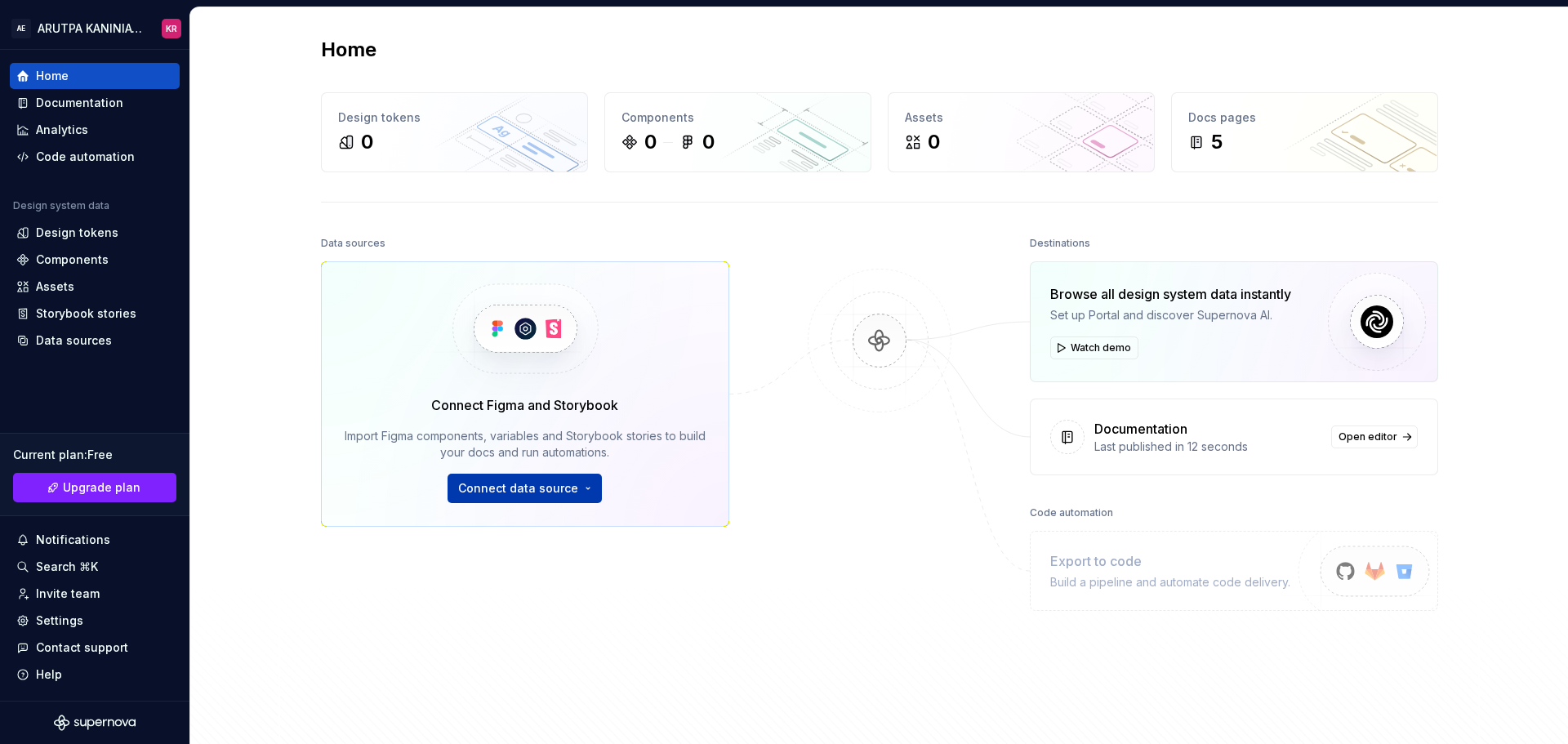
click at [538, 479] on button "Connect data source" at bounding box center [524, 489] width 154 height 30
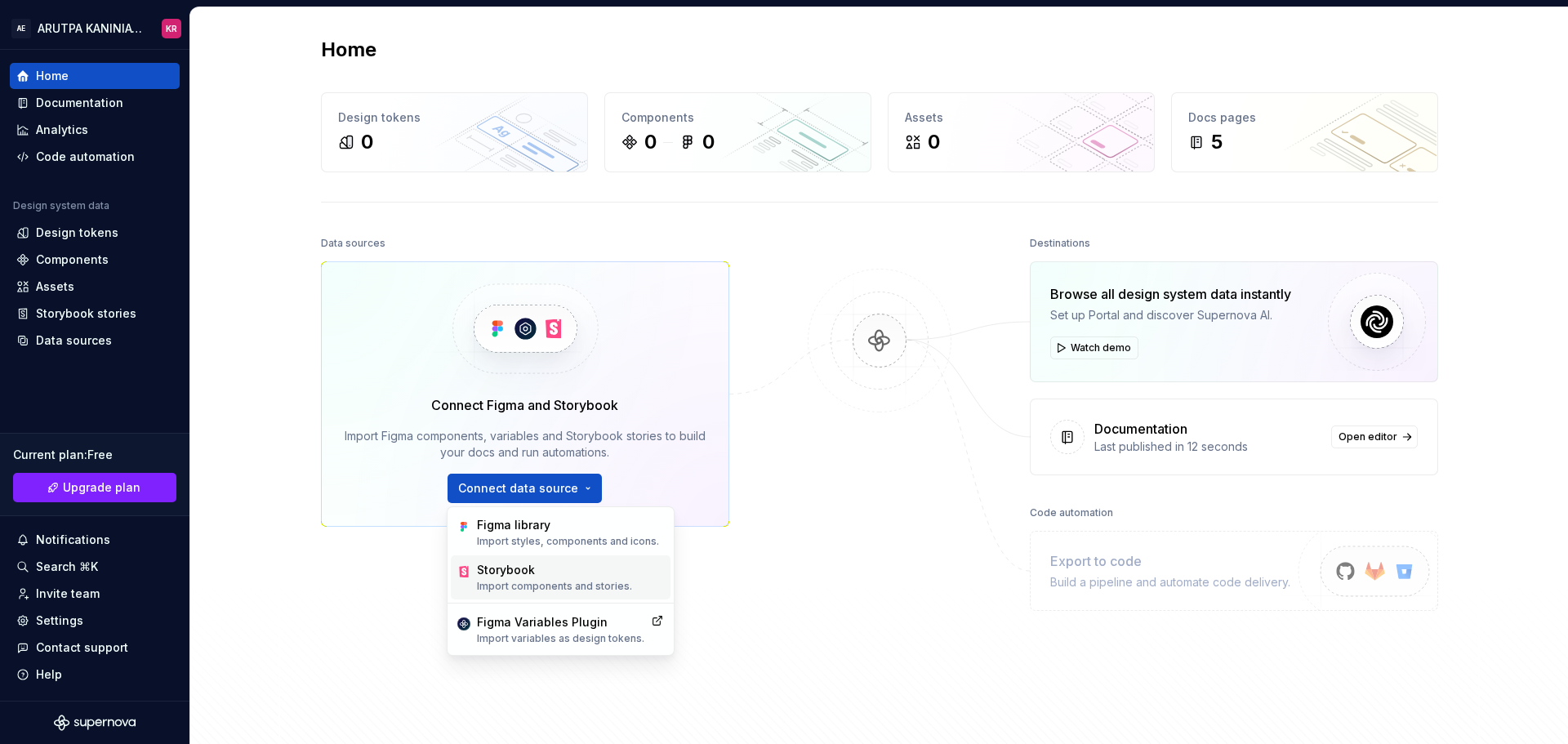
click at [610, 580] on p "Import components and stories." at bounding box center [554, 586] width 155 height 13
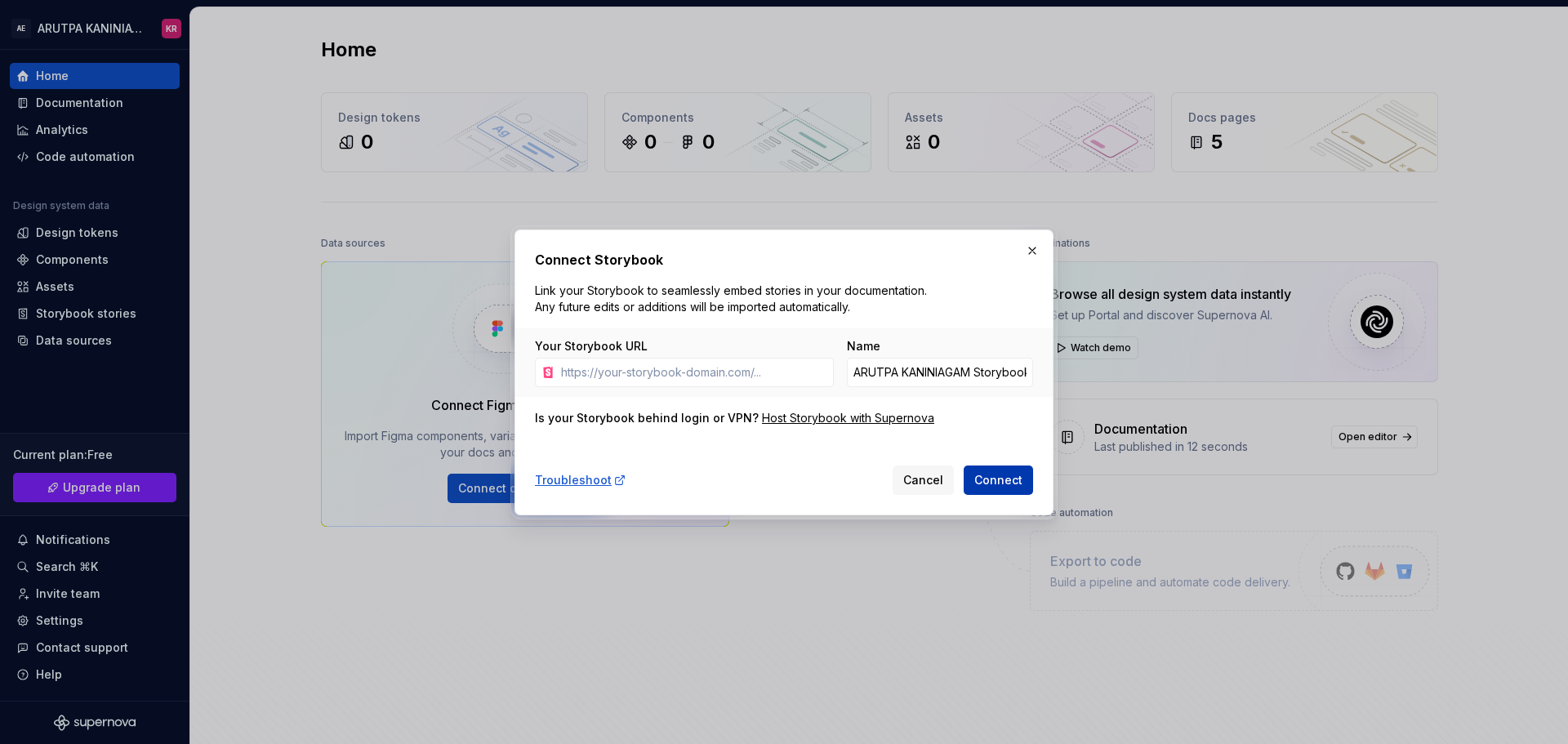
click at [1007, 474] on span "Connect" at bounding box center [998, 480] width 49 height 16
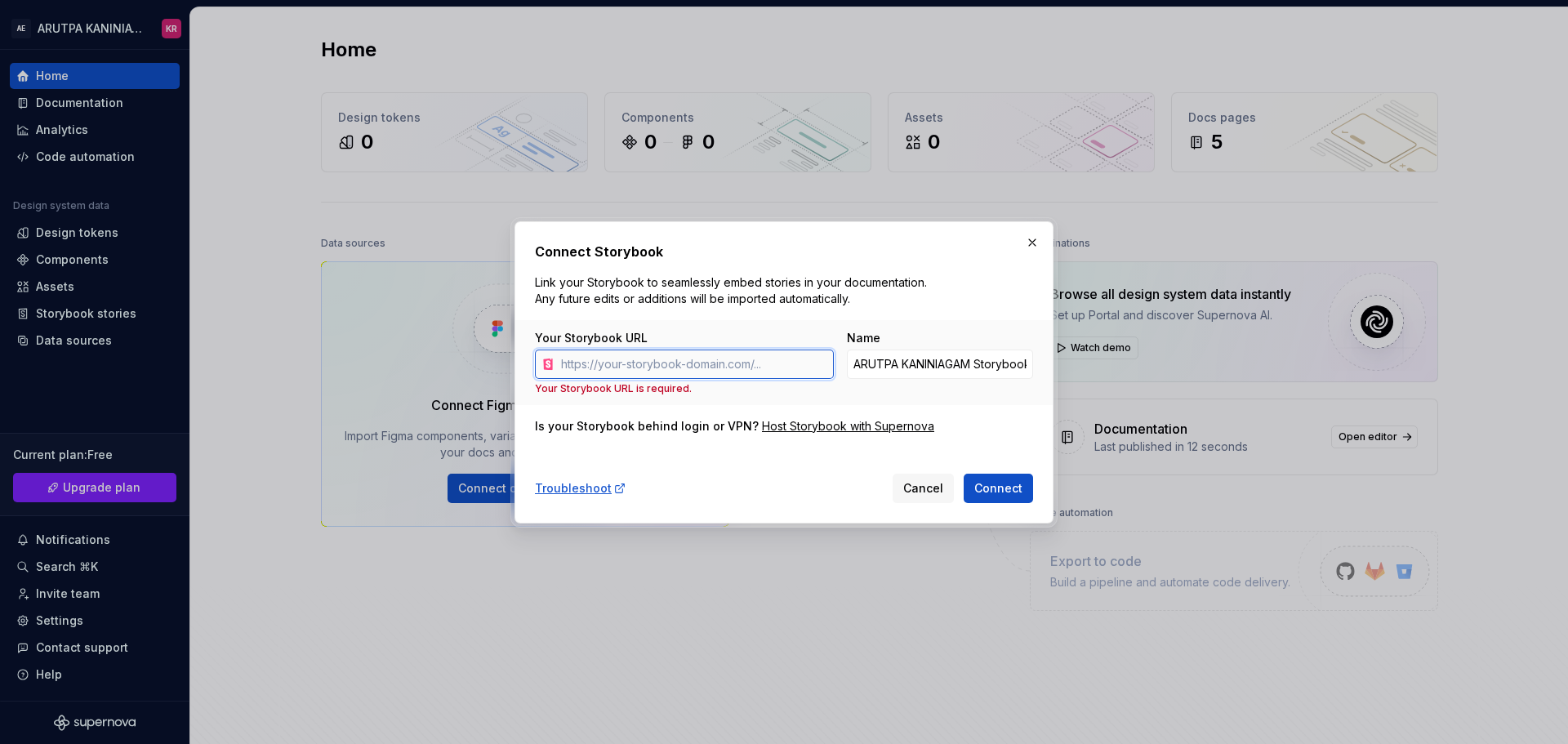
click at [592, 370] on input "Your Storybook URL" at bounding box center [694, 365] width 279 height 30
click at [952, 365] on input "ARUTPA KANINIAGAM Storybook" at bounding box center [940, 365] width 187 height 30
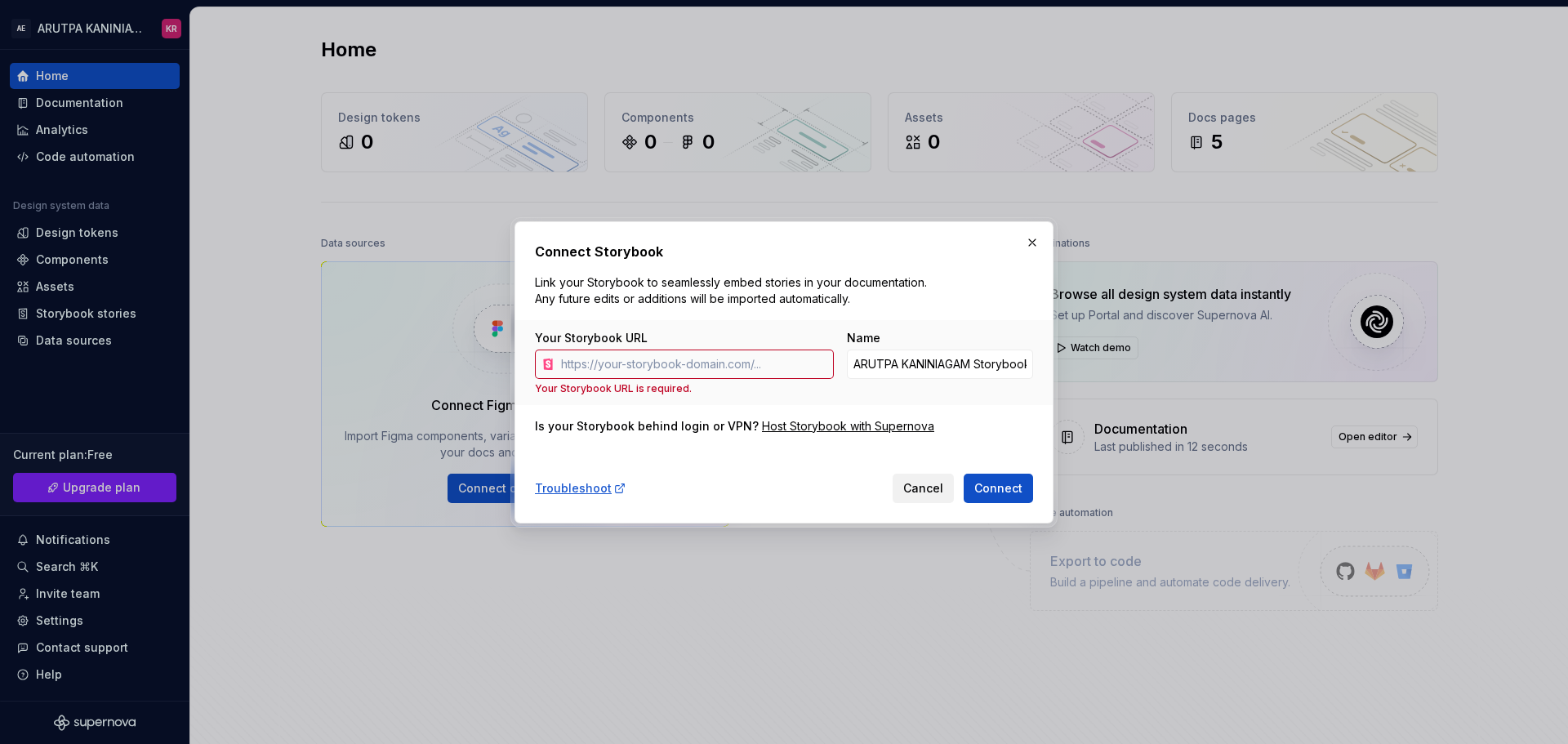
click at [936, 491] on span "Cancel" at bounding box center [924, 489] width 40 height 16
